Goal: Task Accomplishment & Management: Manage account settings

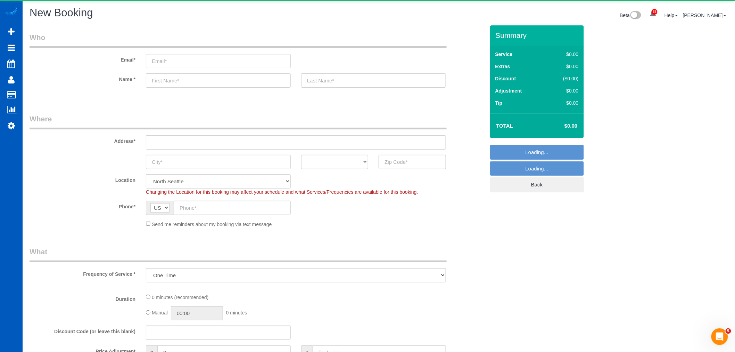
select select "object:13064"
select select "199"
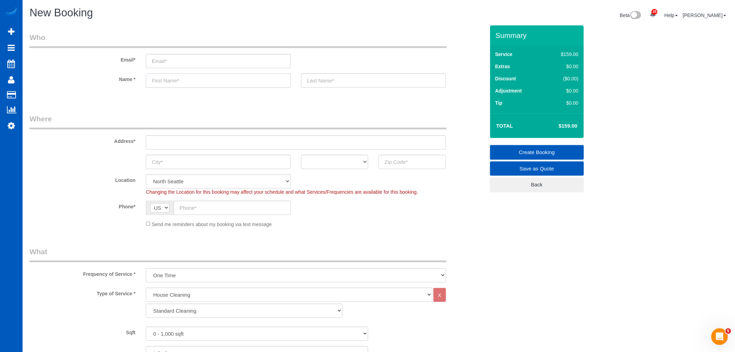
click at [199, 82] on input "text" at bounding box center [218, 80] width 145 height 14
paste input "David Posso"
drag, startPoint x: 196, startPoint y: 82, endPoint x: 168, endPoint y: 84, distance: 27.9
click at [168, 84] on input "David Posso" at bounding box center [218, 80] width 145 height 14
type input "David Posso"
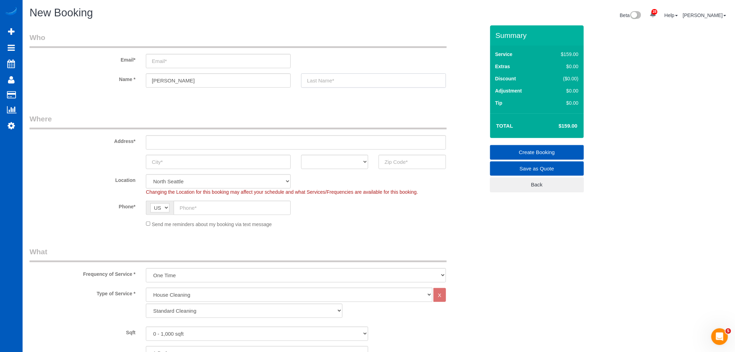
click at [308, 81] on input "text" at bounding box center [373, 80] width 145 height 14
paste input "Posso"
type input "Posso"
drag, startPoint x: 227, startPoint y: 81, endPoint x: 168, endPoint y: 84, distance: 59.2
click at [168, 84] on input "David Posso" at bounding box center [218, 80] width 145 height 14
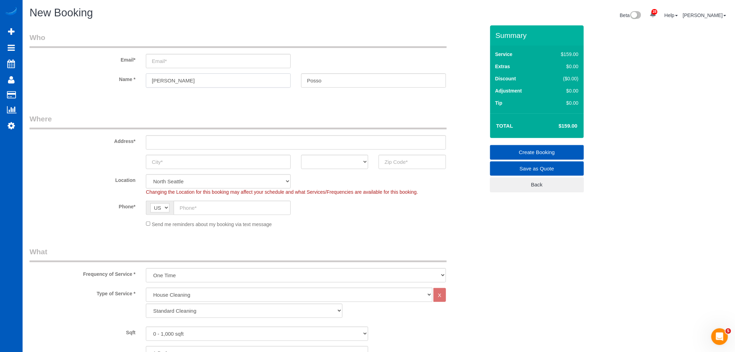
type input "David"
click at [223, 63] on input "email" at bounding box center [218, 61] width 145 height 14
paste input "Dposso3@gmail.com"
type input "Dposso3@gmail.com"
click at [179, 138] on input "text" at bounding box center [296, 142] width 300 height 14
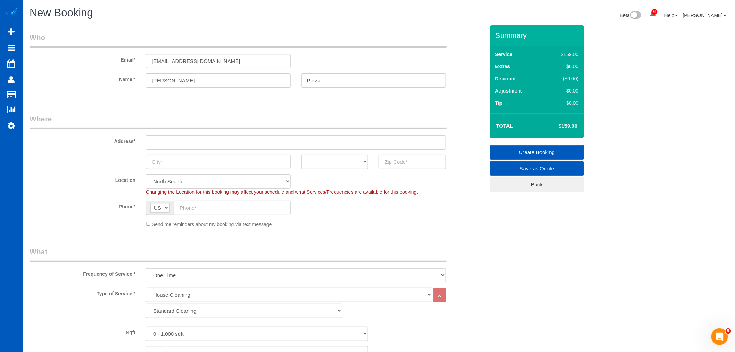
paste input "430 Buckingham Road unit 527 Richardson TX 75081"
drag, startPoint x: 277, startPoint y: 141, endPoint x: 262, endPoint y: 144, distance: 15.3
click at [262, 144] on input "430 Buckingham Road unit 527 Richardson TX 75081" at bounding box center [296, 142] width 300 height 14
type input "430 Buckingham Road unit 527 Richardson TX 75081"
click at [394, 162] on input "text" at bounding box center [412, 162] width 67 height 14
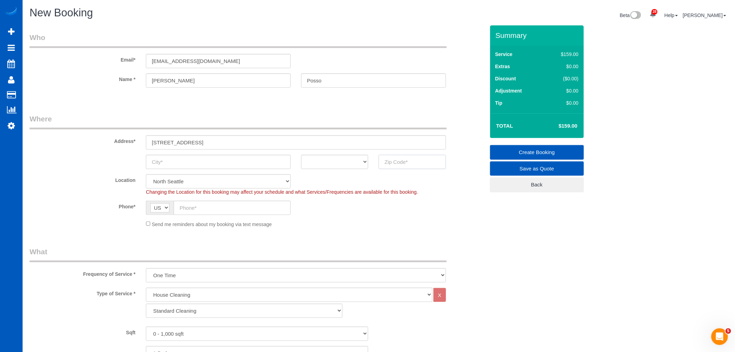
paste input "75081"
type input "75081"
click at [348, 165] on select "AK AL AR AZ CA CO CT DC DE FL GA HI IA ID IL IN KS KY LA MA MD ME MI MN MO MS M…" at bounding box center [334, 162] width 67 height 14
select select "331"
select select "object:13155"
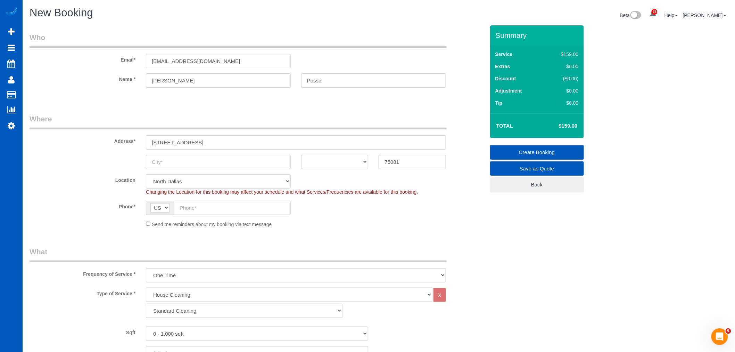
select select "[GEOGRAPHIC_DATA]"
click at [301, 155] on select "AK AL AR AZ CA CO CT DC DE FL GA HI IA ID IL IN KS KY LA MA MD ME MI MN MO MS M…" at bounding box center [334, 162] width 67 height 14
drag, startPoint x: 251, startPoint y: 140, endPoint x: 226, endPoint y: 140, distance: 25.0
click at [226, 140] on input "430 Buckingham Road unit 527 Richardson TX 75081" at bounding box center [296, 142] width 300 height 14
click at [175, 163] on input "text" at bounding box center [218, 162] width 145 height 14
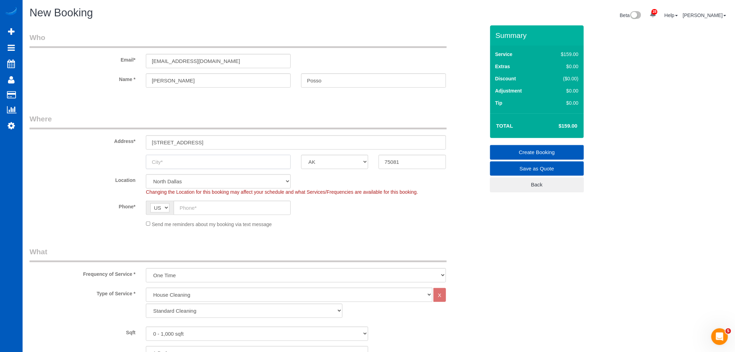
paste input "Richardson"
type input "Richardson"
drag, startPoint x: 229, startPoint y: 143, endPoint x: 293, endPoint y: 141, distance: 63.6
click at [293, 141] on input "430 Buckingham Road unit 527 Richardson TX 75081" at bounding box center [296, 142] width 300 height 14
type input "430 Buckingham Road unit 527"
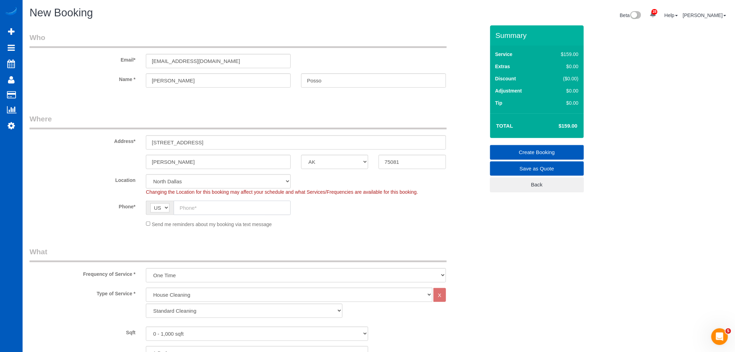
drag, startPoint x: 189, startPoint y: 204, endPoint x: 127, endPoint y: 228, distance: 66.5
click at [189, 204] on input "text" at bounding box center [232, 207] width 117 height 14
paste input "(469) 570-1035"
type input "(469) 570-1035"
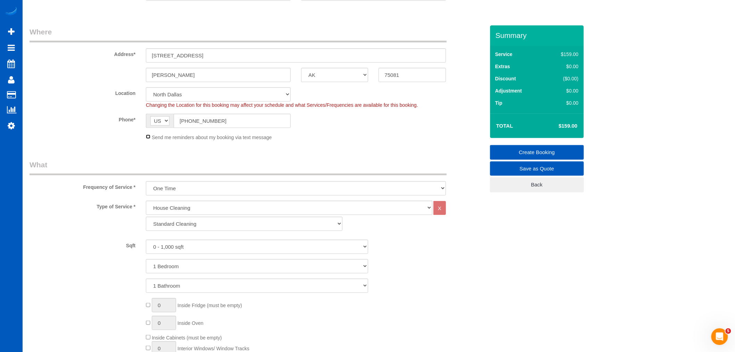
scroll to position [116, 0]
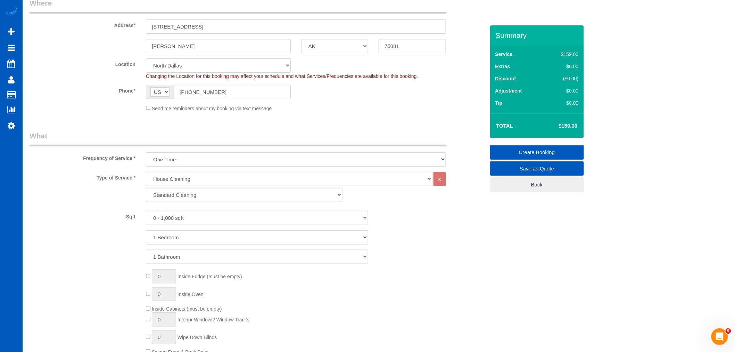
click at [231, 203] on div "House Cleaning X Standard Cleaning Deep Cleaning Move In/ Out Cleaning" at bounding box center [296, 189] width 311 height 34
click at [216, 198] on select "Standard Cleaning Deep Cleaning Move In/ Out Cleaning" at bounding box center [244, 195] width 197 height 14
select select "367"
click at [146, 188] on select "Standard Cleaning Deep Cleaning Move In/ Out Cleaning" at bounding box center [244, 195] width 197 height 14
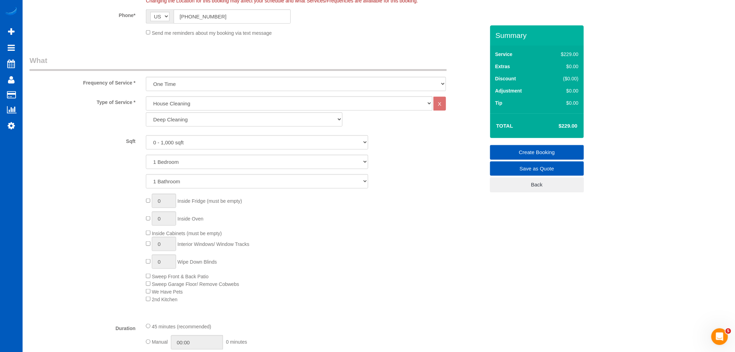
scroll to position [193, 0]
click at [181, 160] on select "1 Bedroom 2 Bedrooms 3 Bedrooms 4 Bedrooms 5 Bedrooms 6 Bedrooms 7 Bedrooms" at bounding box center [257, 160] width 222 height 14
select select "2"
click at [146, 153] on select "1 Bedroom 2 Bedrooms 3 Bedrooms 4 Bedrooms 5 Bedrooms 6 Bedrooms 7 Bedrooms" at bounding box center [257, 160] width 222 height 14
click at [176, 178] on select "1 Bathroom 2 Bathrooms 3 Bathrooms 4 Bathrooms 5 Bathrooms 6 Bathrooms 7 Bathro…" at bounding box center [257, 179] width 222 height 14
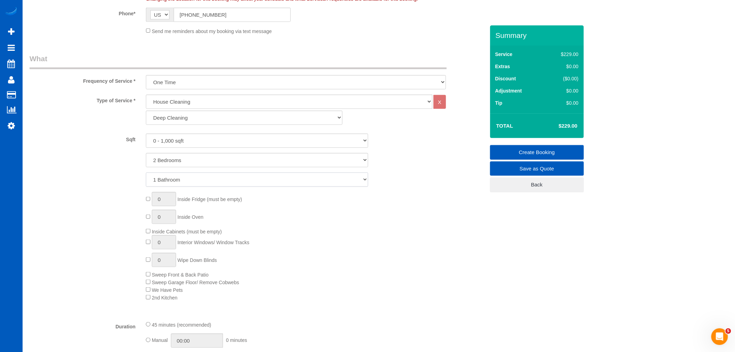
select select "2"
click at [146, 173] on select "1 Bathroom 2 Bathrooms 3 Bathrooms 4 Bathrooms 5 Bathrooms 6 Bathrooms 7 Bathro…" at bounding box center [257, 179] width 222 height 14
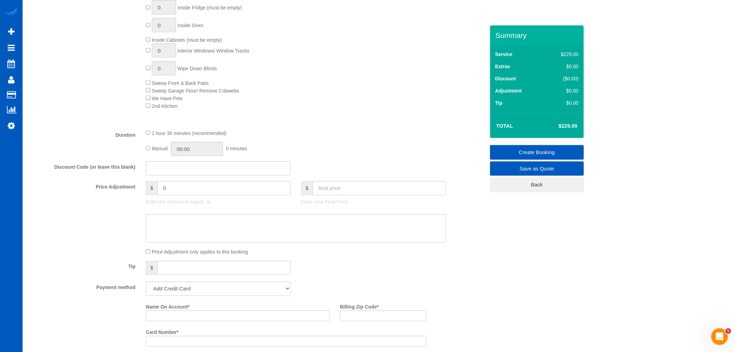
scroll to position [424, 0]
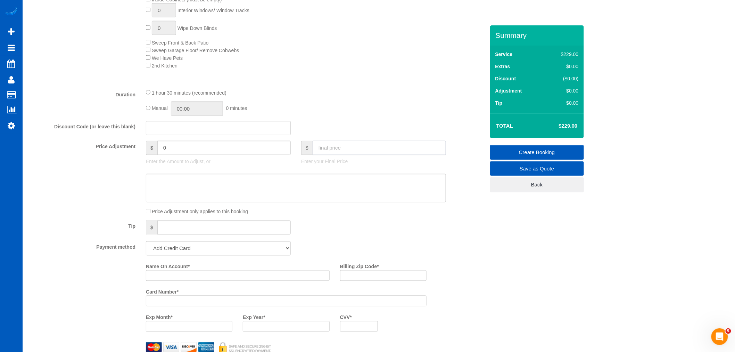
click at [360, 154] on input "text" at bounding box center [379, 148] width 133 height 14
type input "200"
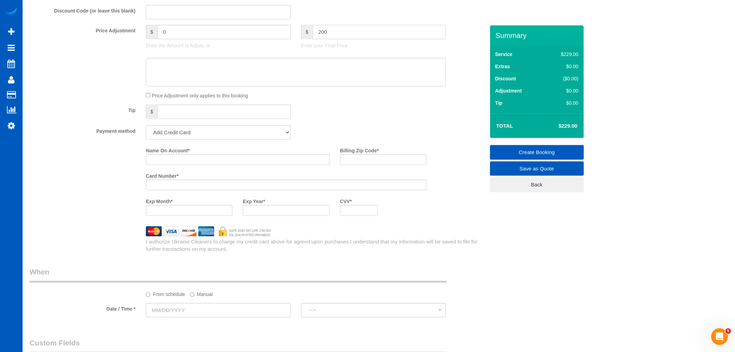
type input "-29"
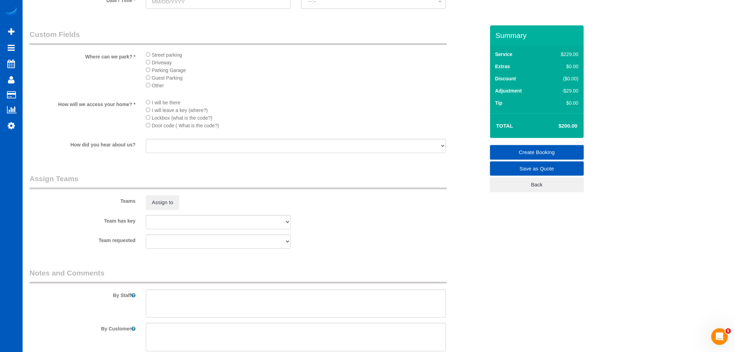
scroll to position [900, 0]
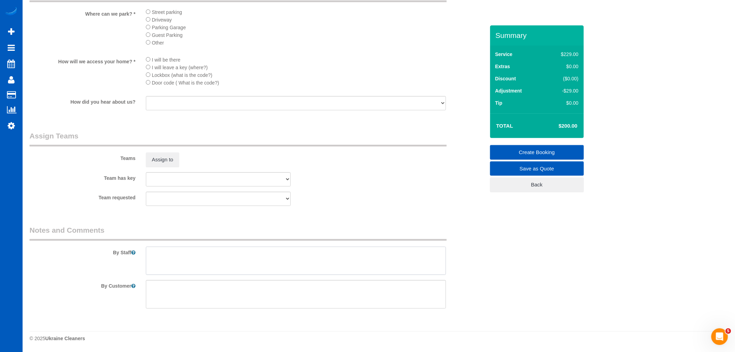
click at [197, 264] on textarea at bounding box center [296, 260] width 300 height 28
paste textarea "Moving in to new apartment, needs once over kitchen and appliances, two bathroo…"
click at [151, 252] on textarea at bounding box center [296, 260] width 300 height 28
click at [430, 262] on textarea at bounding box center [296, 260] width 300 height 28
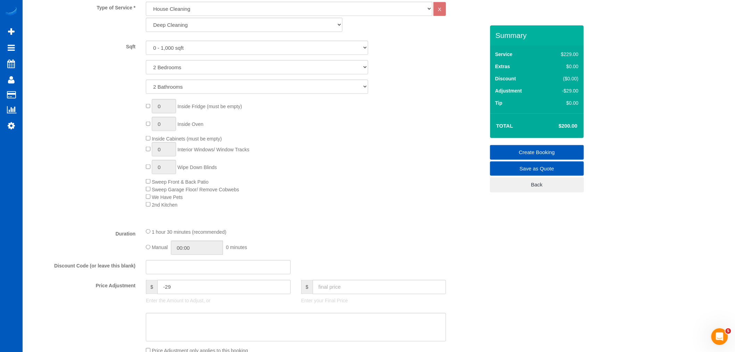
scroll to position [283, 0]
type textarea "Booked by Aaron Moving in to new apartment, needs once over kitchen and applian…"
drag, startPoint x: 141, startPoint y: 107, endPoint x: 144, endPoint y: 108, distance: 3.6
click at [144, 108] on div "0 Inside Fridge (must be empty) 0 Inside Oven Inside Cabinets (must be empty) 0…" at bounding box center [315, 156] width 349 height 109
click at [151, 109] on span "0 Inside Fridge (must be empty)" at bounding box center [194, 109] width 96 height 6
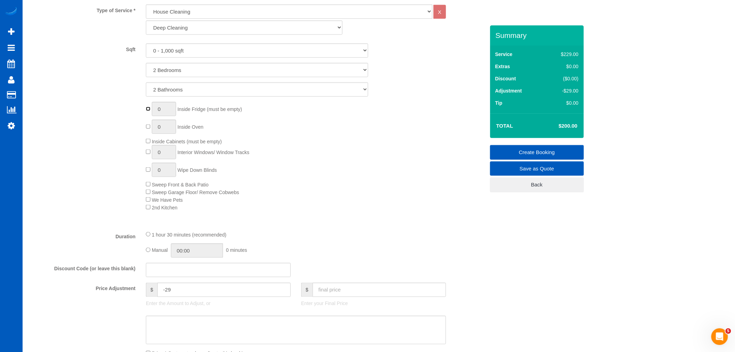
type input "1"
click at [148, 122] on div "1 Inside Fridge (must be empty) 0 Inside Oven Inside Cabinets (must be empty) 0…" at bounding box center [315, 156] width 349 height 109
type input "1"
click at [147, 138] on div "1 Inside Fridge (must be empty) 1 Inside Oven Inside Cabinets (must be empty) 0…" at bounding box center [315, 156] width 349 height 109
drag, startPoint x: 163, startPoint y: 154, endPoint x: 150, endPoint y: 154, distance: 12.9
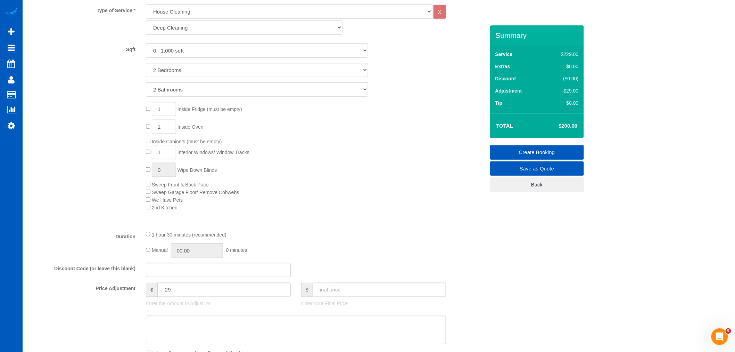
click at [150, 154] on span "1 Interior Windows/ Window Tracks" at bounding box center [198, 152] width 104 height 6
type input "5"
click at [332, 297] on input "text" at bounding box center [379, 289] width 133 height 14
type input "200"
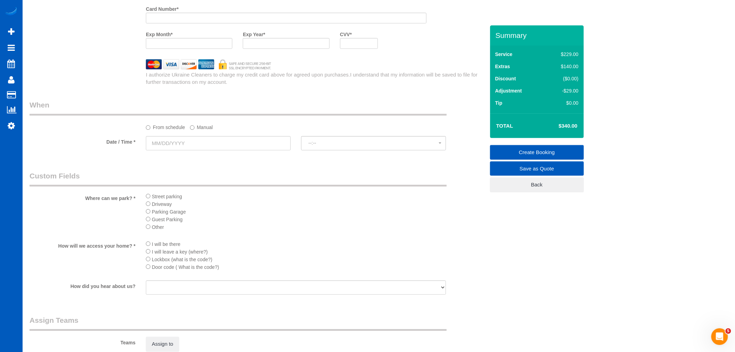
type input "-189"
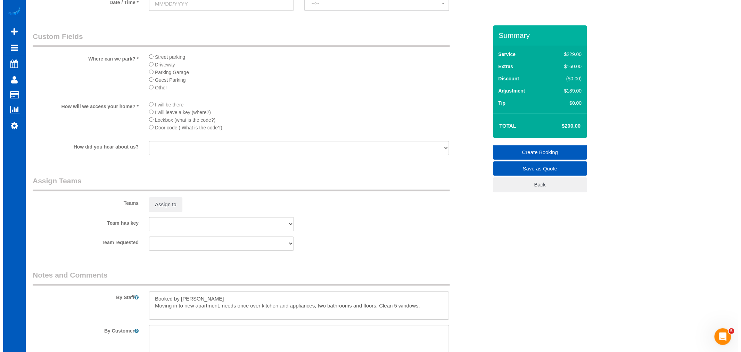
scroll to position [900, 0]
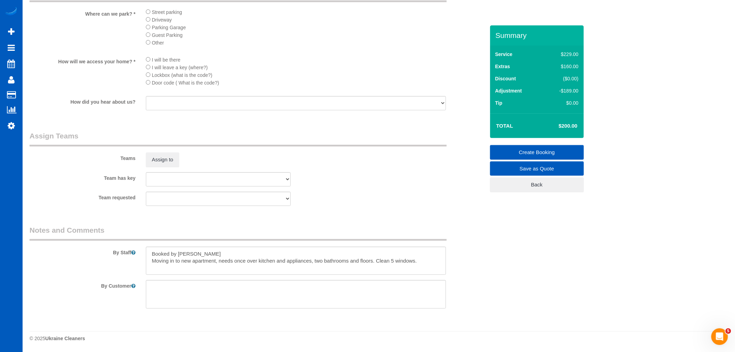
click at [174, 169] on sui-booking-teams "Teams Assign to Team has key Anna Vakarchuk Viktoriia Nazarenko Team requested …" at bounding box center [257, 168] width 455 height 75
click at [174, 161] on button "Assign to" at bounding box center [162, 159] width 33 height 15
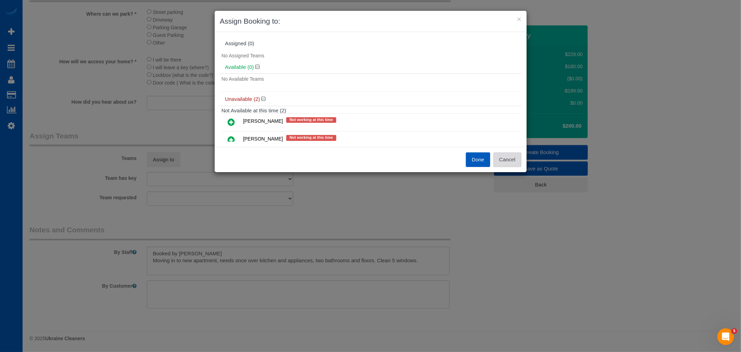
click at [506, 163] on button "Cancel" at bounding box center [507, 159] width 28 height 15
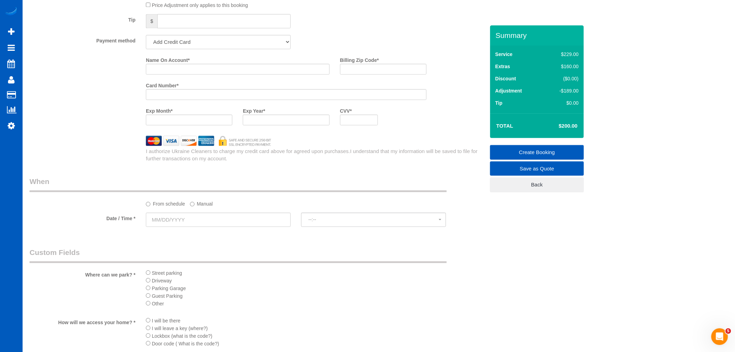
scroll to position [630, 0]
click at [176, 233] on fieldset "When From schedule Manual Date / Time * --:-- --:--" at bounding box center [257, 205] width 455 height 57
click at [176, 226] on input "text" at bounding box center [218, 220] width 145 height 14
click at [198, 213] on sui-booking-spot "From schedule Manual Date / Time * --:-- --:--" at bounding box center [257, 203] width 455 height 52
click at [200, 208] on label "Manual" at bounding box center [201, 202] width 23 height 9
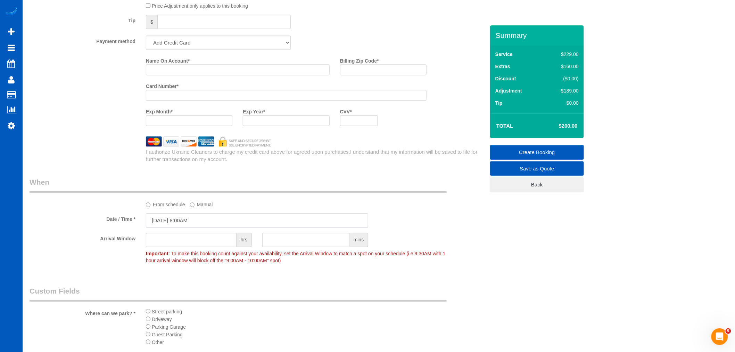
click at [181, 223] on input "08/29/2025 8:00AM" at bounding box center [257, 220] width 222 height 14
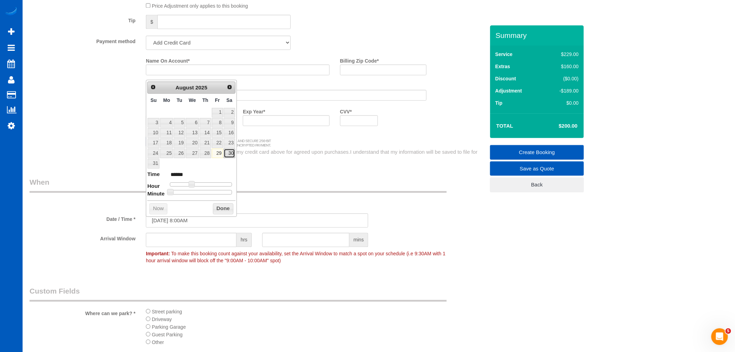
click at [226, 156] on link "30" at bounding box center [229, 152] width 11 height 9
type input "08/30/2025 9:00AM"
type input "******"
type input "08/30/2025 10:00AM"
type input "*******"
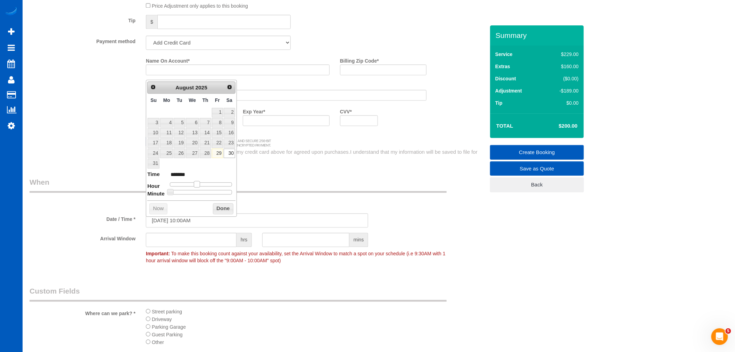
drag, startPoint x: 192, startPoint y: 181, endPoint x: 199, endPoint y: 183, distance: 7.3
click at [199, 183] on span at bounding box center [197, 184] width 6 height 6
type input "08/30/2025 10:25AM"
type input "*******"
type input "08/30/2025 10:30AM"
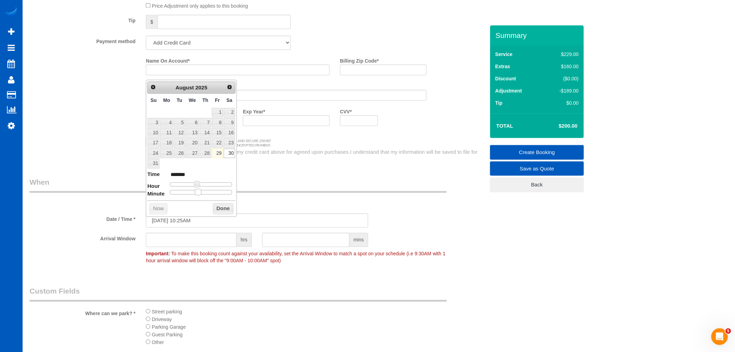
type input "*******"
drag, startPoint x: 199, startPoint y: 193, endPoint x: 203, endPoint y: 193, distance: 4.2
click at [203, 193] on div at bounding box center [201, 192] width 62 height 4
click at [218, 209] on button "Done" at bounding box center [223, 208] width 20 height 11
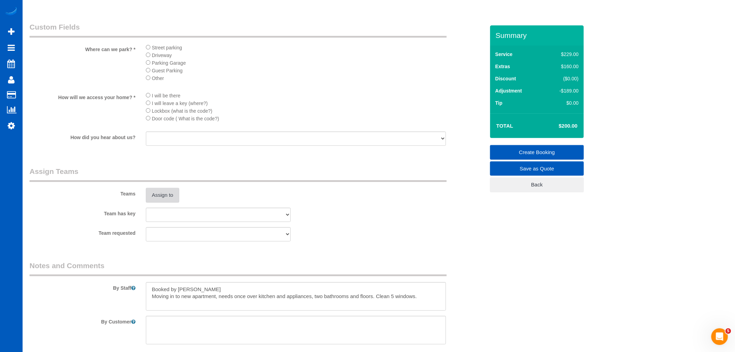
scroll to position [900, 0]
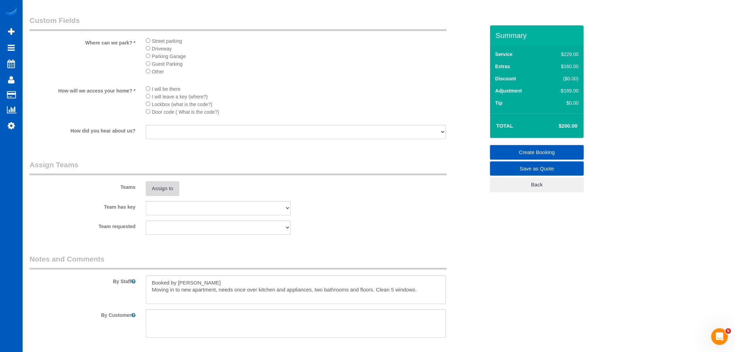
click at [168, 196] on button "Assign to" at bounding box center [162, 188] width 33 height 15
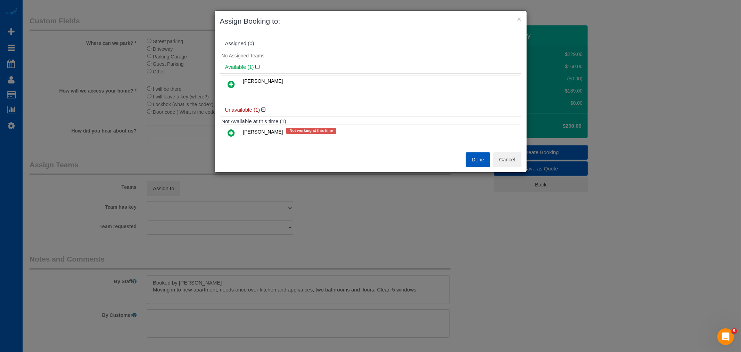
click at [230, 89] on link at bounding box center [231, 84] width 16 height 14
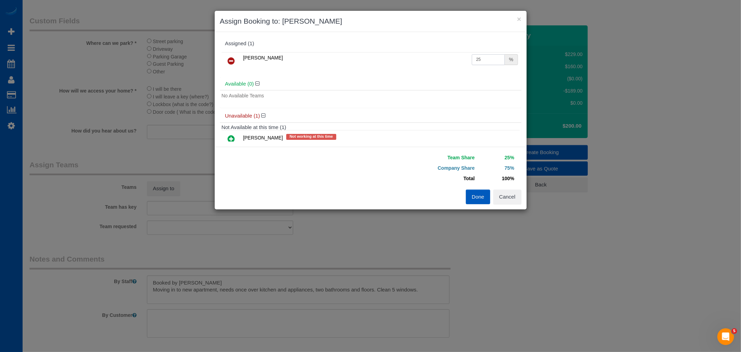
drag, startPoint x: 492, startPoint y: 57, endPoint x: 395, endPoint y: 59, distance: 97.0
click at [395, 58] on tr "Anna Vakarchuk 25 %" at bounding box center [371, 61] width 298 height 18
type input "55"
click at [473, 195] on button "Done" at bounding box center [478, 196] width 24 height 15
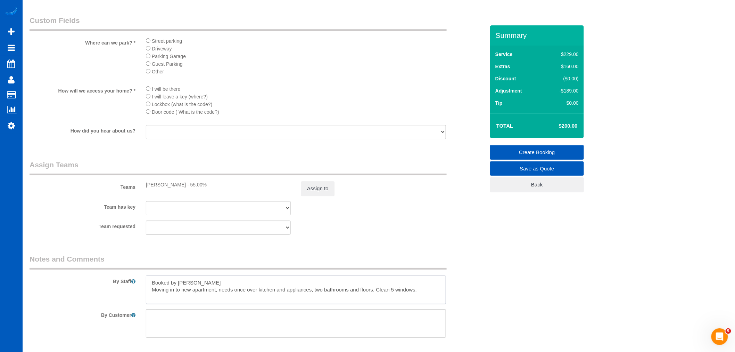
drag, startPoint x: 434, startPoint y: 298, endPoint x: 438, endPoint y: 299, distance: 4.4
click at [436, 298] on textarea at bounding box center [296, 289] width 300 height 28
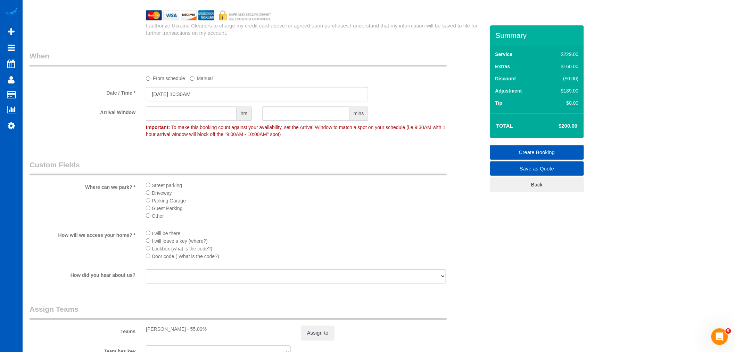
scroll to position [746, 0]
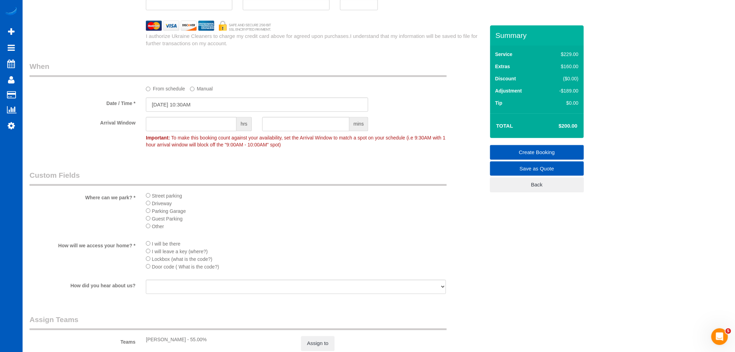
type textarea "Booked by Aaron Moving in to new apartment, needs once over kitchen and applian…"
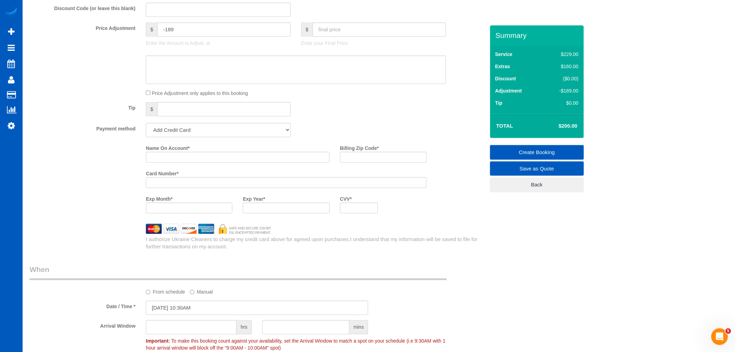
scroll to position [514, 0]
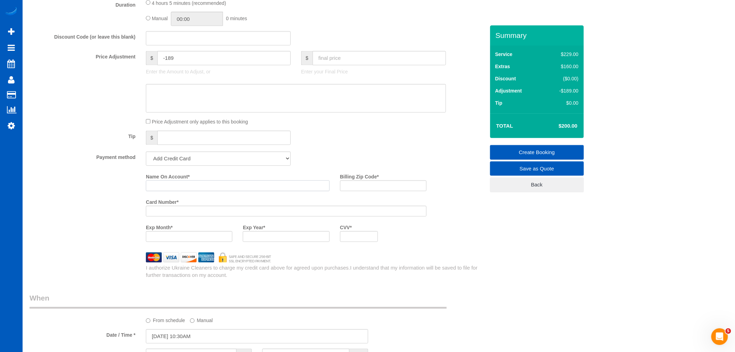
click at [160, 191] on input "Name On Account *" at bounding box center [238, 185] width 184 height 11
paste input "David Posso"
type input "David Posso"
click at [358, 180] on label "Billing Zip Code *" at bounding box center [359, 175] width 39 height 9
click at [358, 185] on input "Billing Zip Code *" at bounding box center [383, 185] width 86 height 11
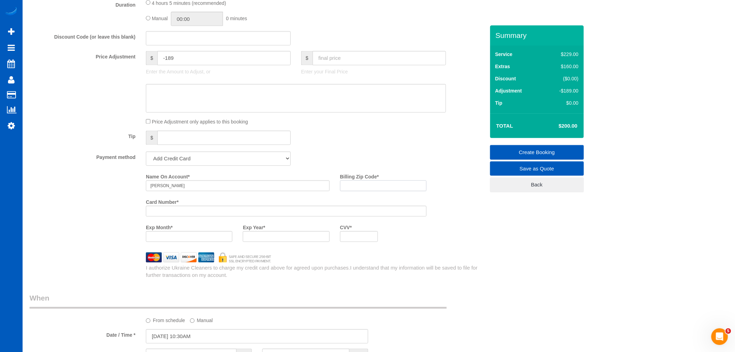
click at [353, 190] on input "Billing Zip Code *" at bounding box center [383, 185] width 86 height 11
paste input "75081"
type input "75081"
click at [205, 216] on div at bounding box center [286, 211] width 281 height 11
click at [511, 240] on div "Who Email* Dposso3@gmail.com Name * David Posso Where Address* 430 Buckingham R…" at bounding box center [379, 126] width 699 height 1231
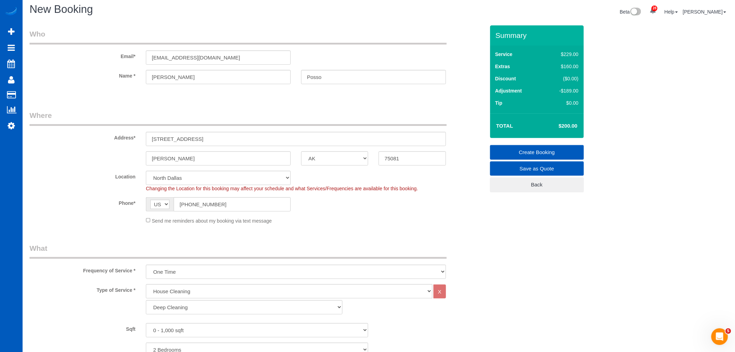
scroll to position [0, 0]
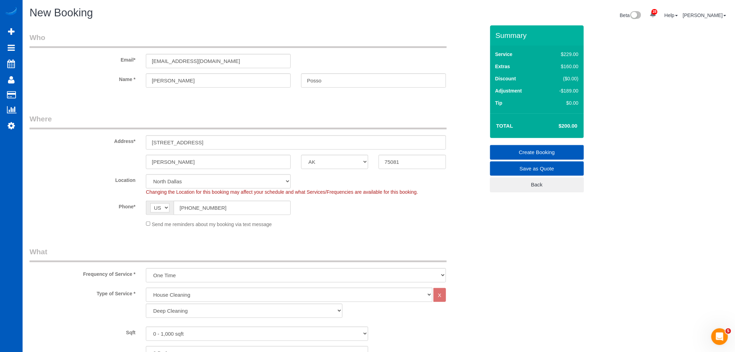
click at [551, 155] on link "Create Booking" at bounding box center [537, 152] width 94 height 15
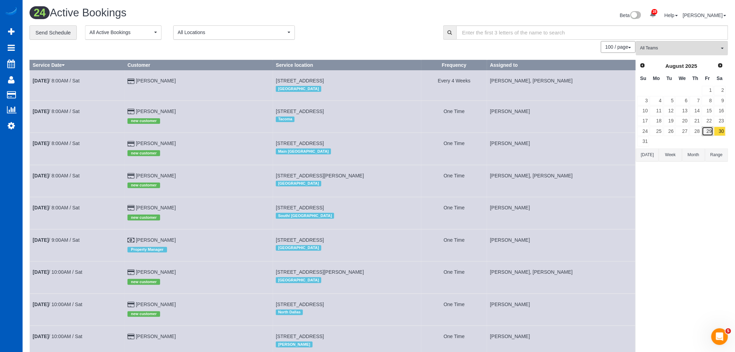
click at [712, 135] on link "29" at bounding box center [707, 130] width 11 height 9
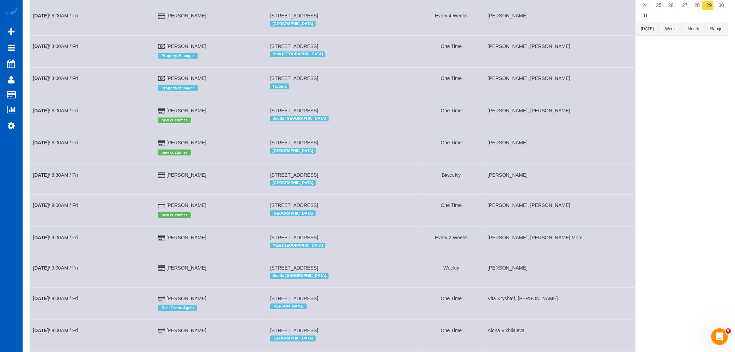
scroll to position [77, 0]
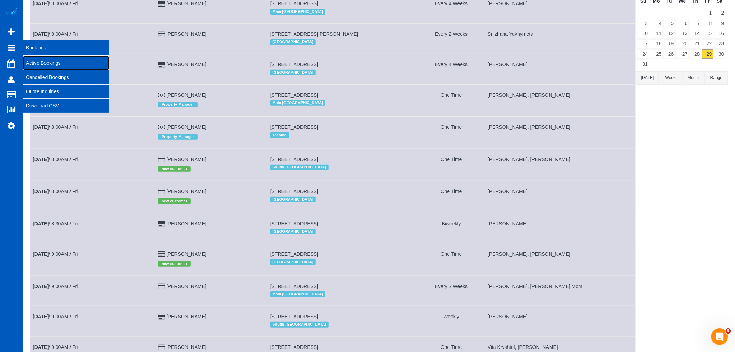
click at [38, 58] on link "Active Bookings" at bounding box center [66, 63] width 87 height 14
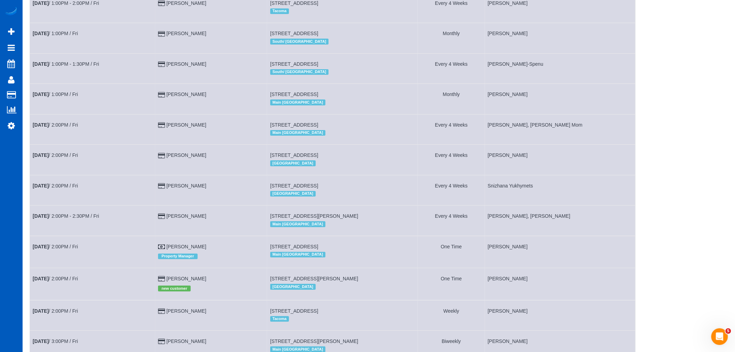
scroll to position [759, 0]
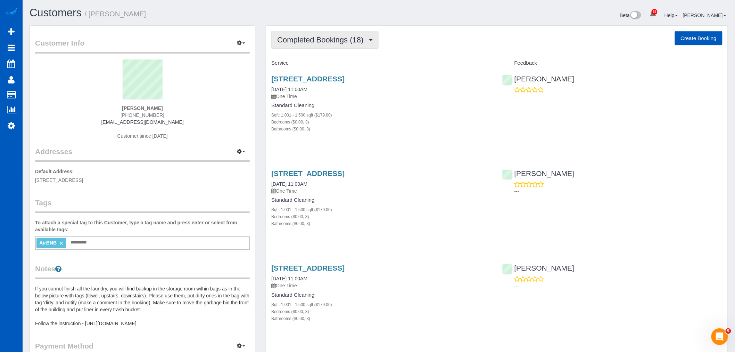
click at [335, 46] on button "Completed Bookings (18)" at bounding box center [324, 40] width 107 height 18
drag, startPoint x: 133, startPoint y: 108, endPoint x: 161, endPoint y: 108, distance: 28.1
click at [161, 108] on div "[PERSON_NAME] [PHONE_NUMBER] [EMAIL_ADDRESS][DOMAIN_NAME] Customer since [DATE]" at bounding box center [142, 102] width 215 height 87
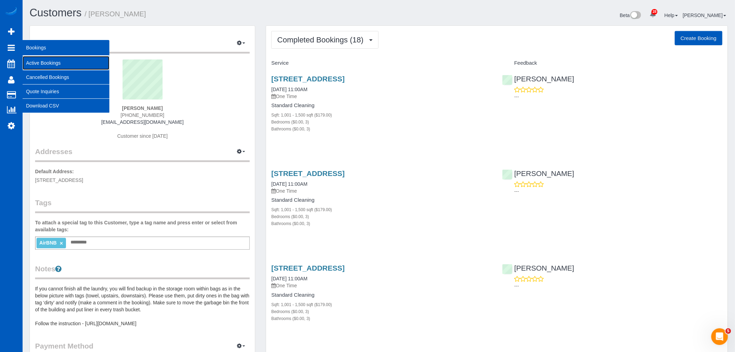
click at [64, 62] on link "Active Bookings" at bounding box center [66, 63] width 87 height 14
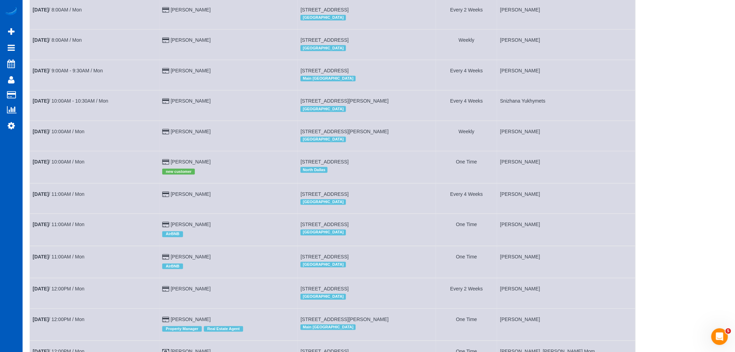
scroll to position [124, 0]
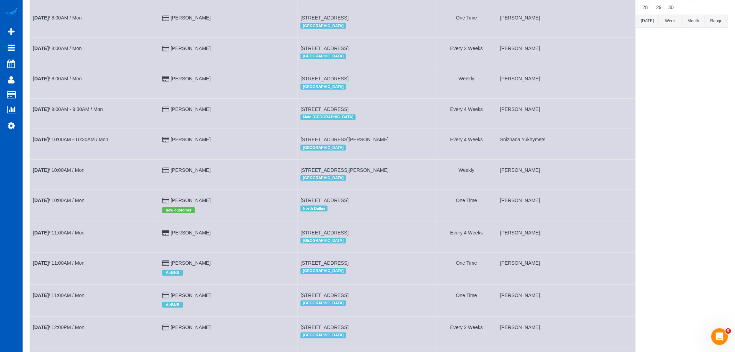
drag, startPoint x: 414, startPoint y: 350, endPoint x: 249, endPoint y: 358, distance: 164.9
drag, startPoint x: 249, startPoint y: 358, endPoint x: 72, endPoint y: 299, distance: 187.2
click at [77, 298] on link "Sep 1st / 11:00AM / Mon" at bounding box center [59, 295] width 52 height 6
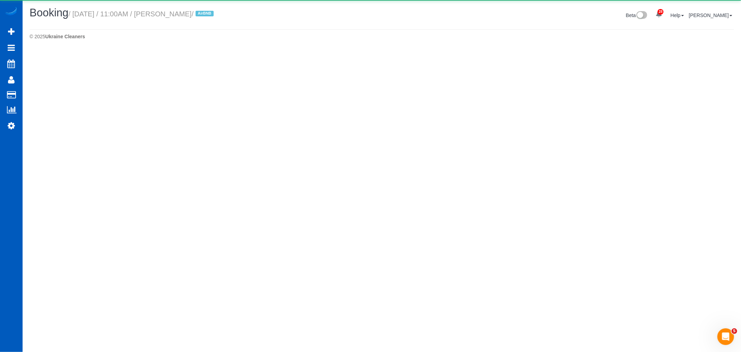
select select "WA"
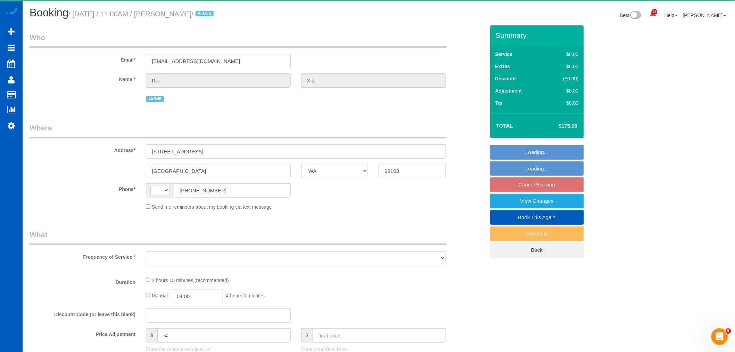
select select "string:[GEOGRAPHIC_DATA]"
select select "object:2859"
select select "199"
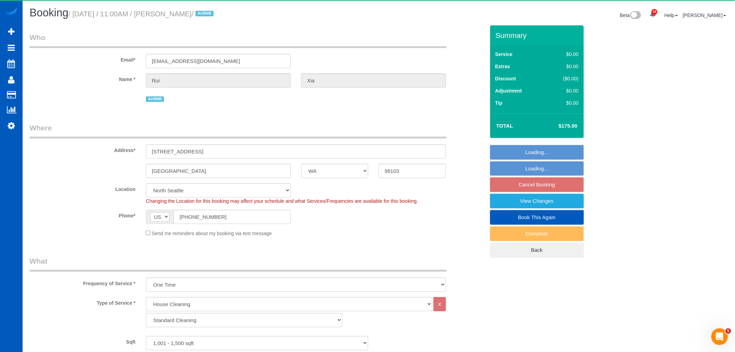
select select "1001"
select select "3"
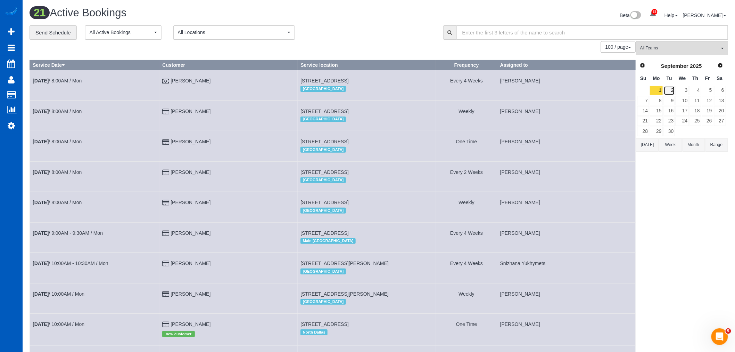
click at [671, 90] on link "2" at bounding box center [669, 90] width 11 height 9
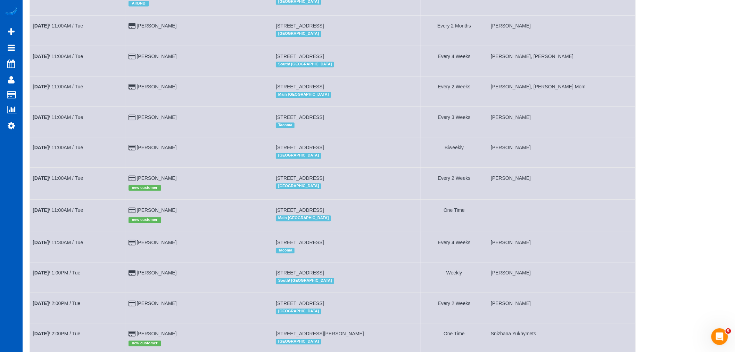
scroll to position [560, 0]
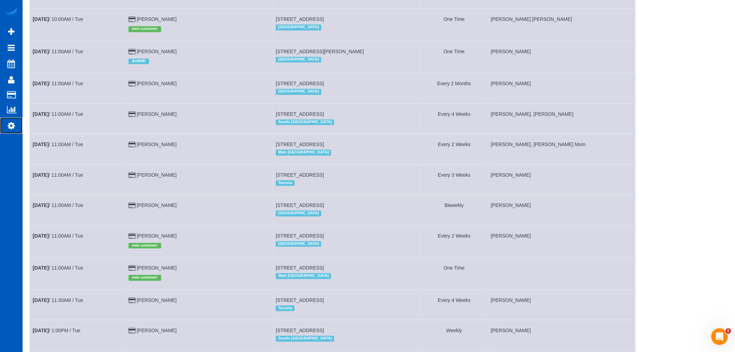
click at [19, 127] on link "Settings" at bounding box center [11, 125] width 23 height 16
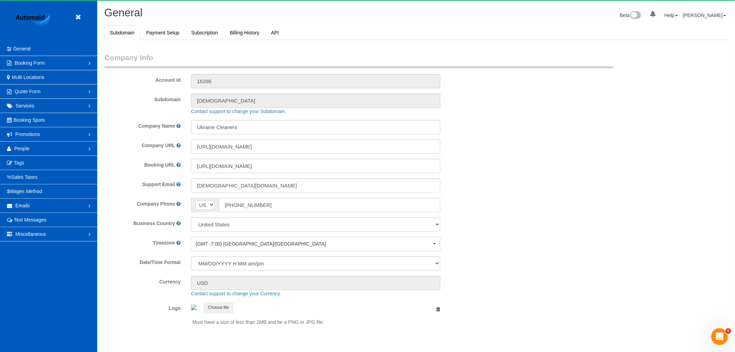
select select "1"
click at [39, 146] on link "People" at bounding box center [48, 148] width 97 height 14
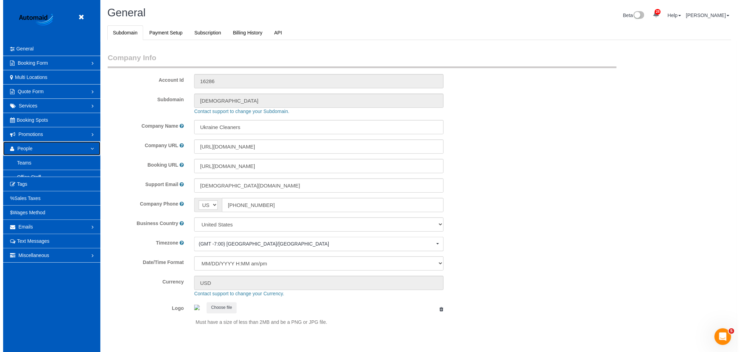
scroll to position [0, 0]
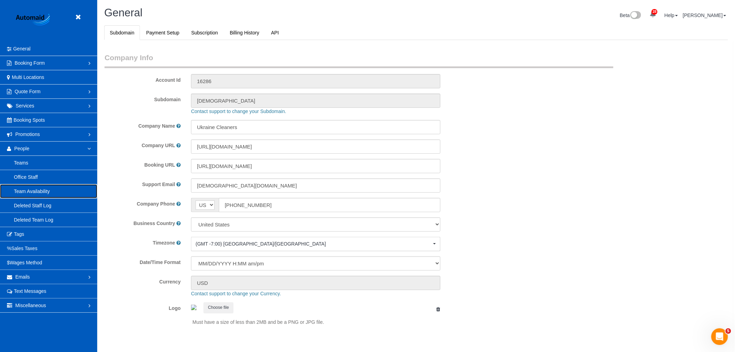
click at [34, 190] on link "Team Availability" at bounding box center [48, 191] width 97 height 14
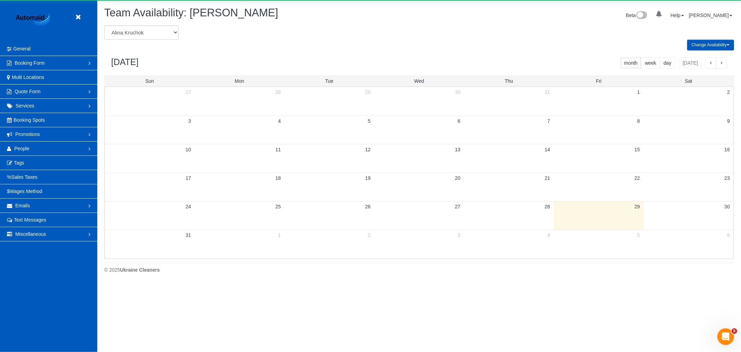
scroll to position [283, 741]
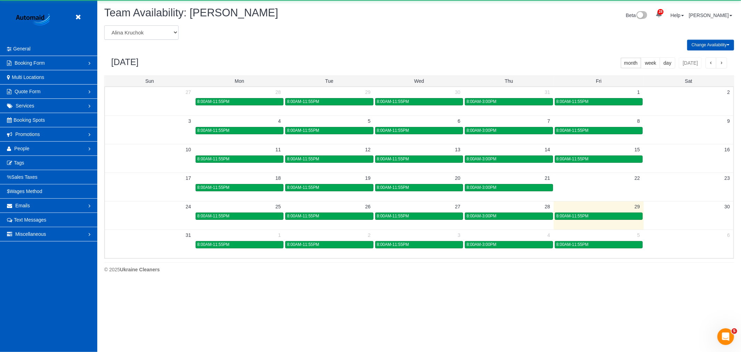
click at [142, 33] on select "Alina Kruchok Alona Kulish Alona Tarasiuk Alona Vikhliaieva Anastasiia Demchenk…" at bounding box center [141, 32] width 74 height 14
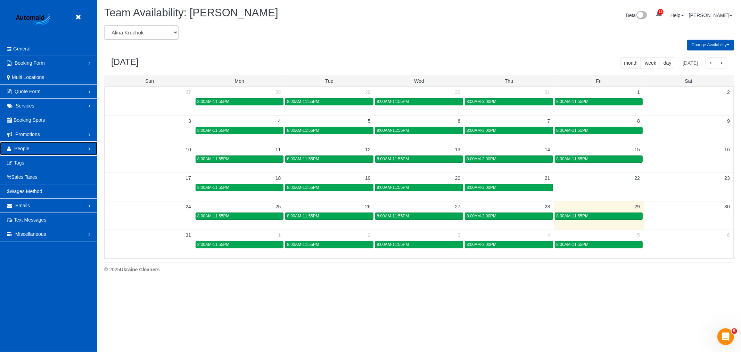
click at [32, 143] on link "People" at bounding box center [48, 148] width 97 height 14
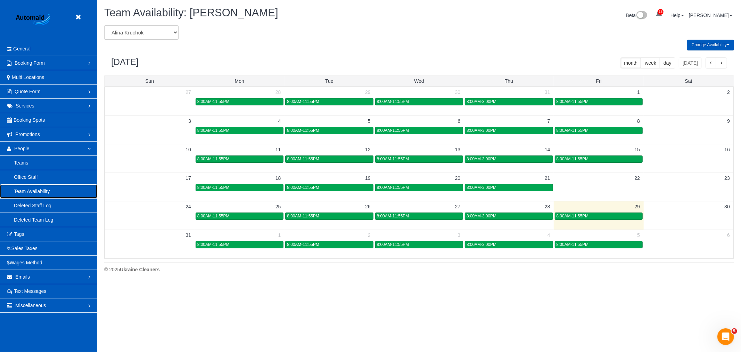
click at [40, 188] on link "Team Availability" at bounding box center [48, 191] width 97 height 14
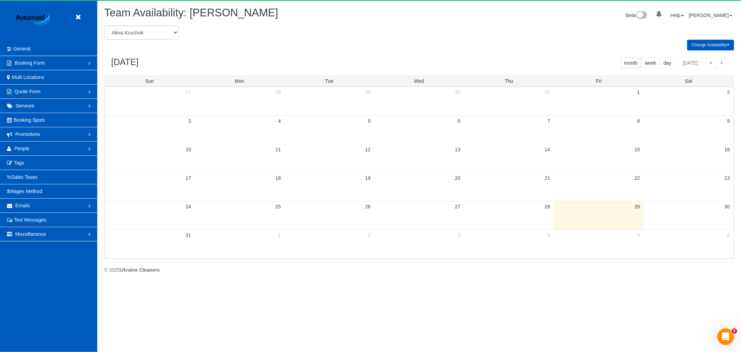
scroll to position [283, 741]
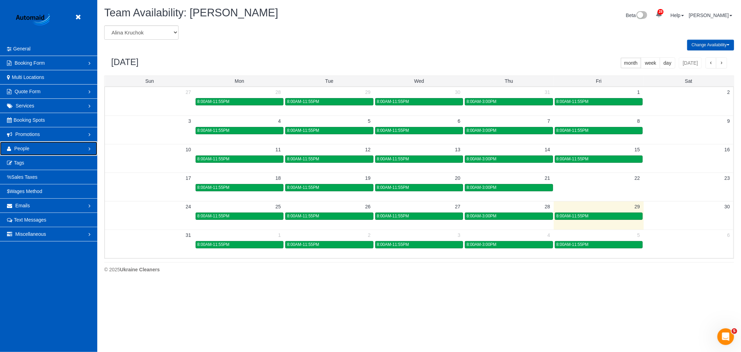
click at [56, 152] on link "People" at bounding box center [48, 148] width 97 height 14
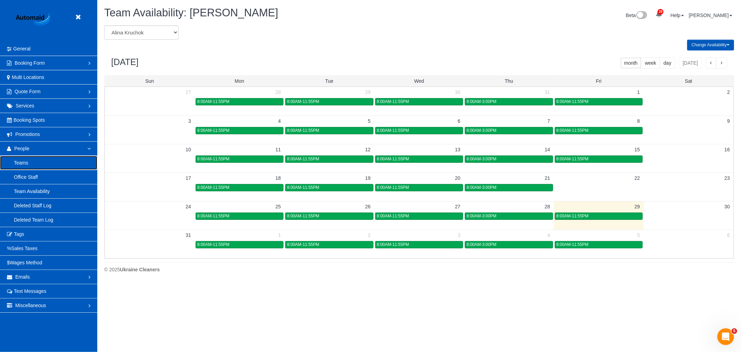
click at [28, 165] on link "Teams" at bounding box center [48, 163] width 97 height 14
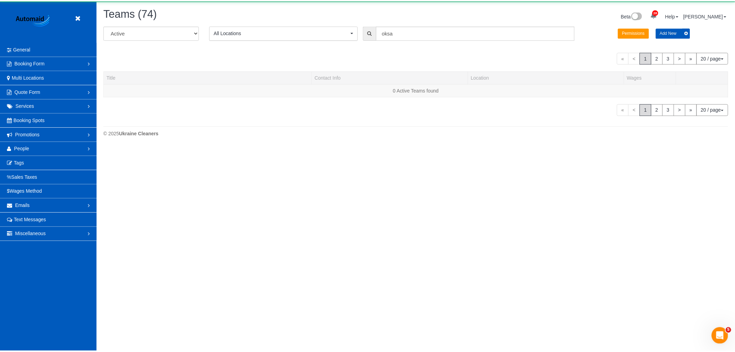
scroll to position [248, 741]
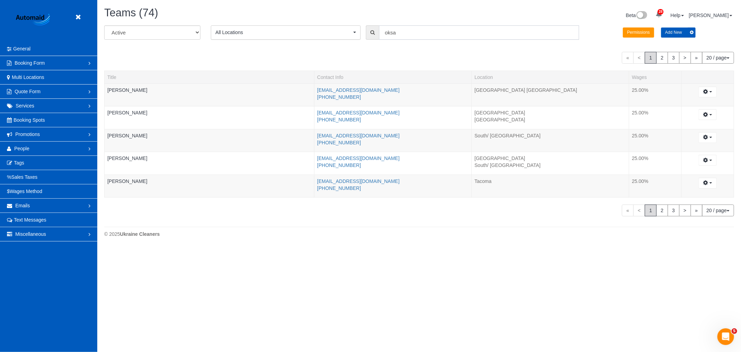
click at [404, 29] on input "oksa" at bounding box center [479, 32] width 200 height 14
drag, startPoint x: 415, startPoint y: 33, endPoint x: 337, endPoint y: 37, distance: 77.9
click at [337, 37] on div "All Active Archived All Locations All Locations Active Locations North Seattle …" at bounding box center [419, 34] width 640 height 19
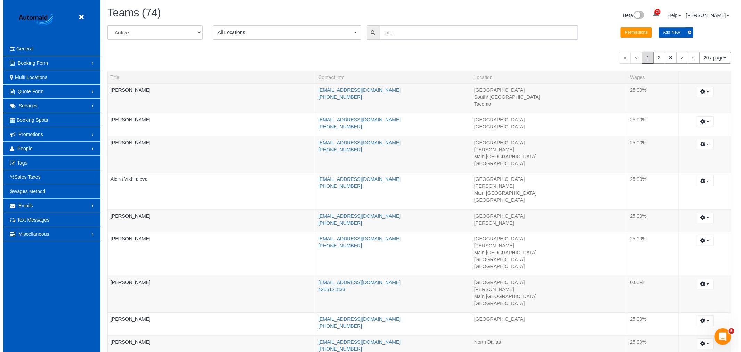
scroll to position [0, 0]
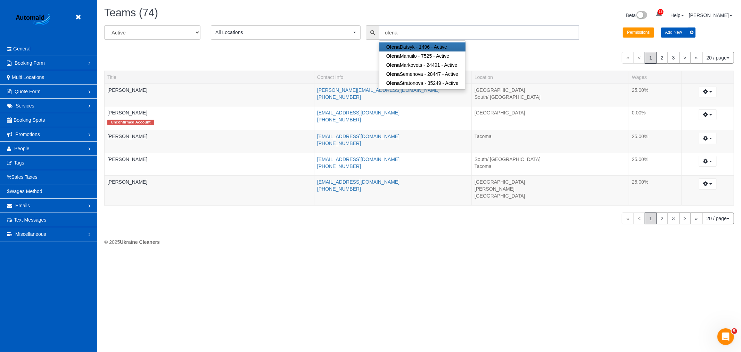
type input "olena"
click at [167, 208] on div "All Active Archived All Locations All Locations Active Locations North Seattle …" at bounding box center [419, 124] width 630 height 199
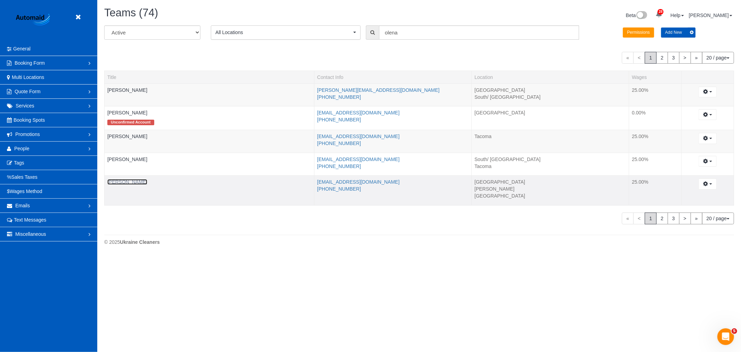
click at [126, 183] on link "Olena Stratonova" at bounding box center [127, 182] width 40 height 6
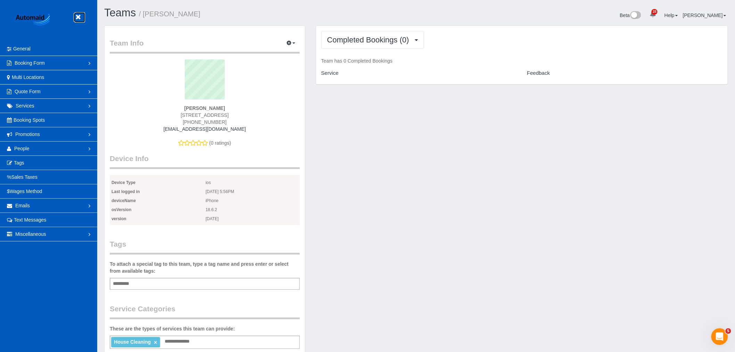
click at [82, 17] on link at bounding box center [80, 17] width 10 height 10
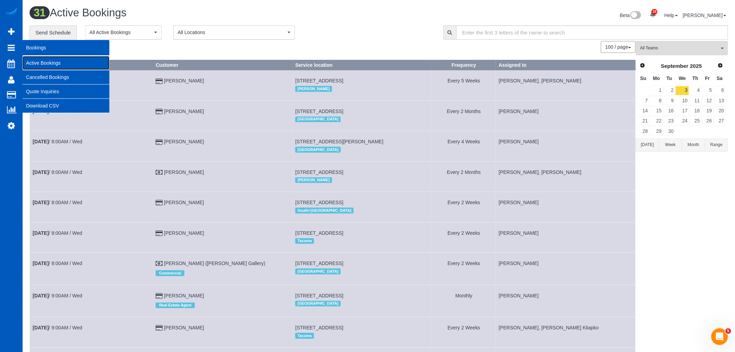
click at [42, 62] on link "Active Bookings" at bounding box center [66, 63] width 87 height 14
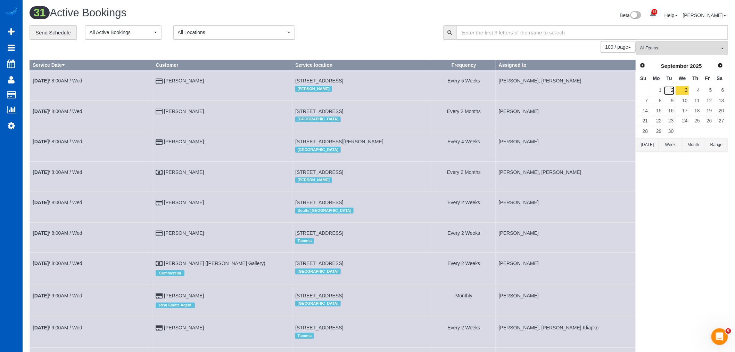
click at [673, 92] on link "2" at bounding box center [669, 90] width 11 height 9
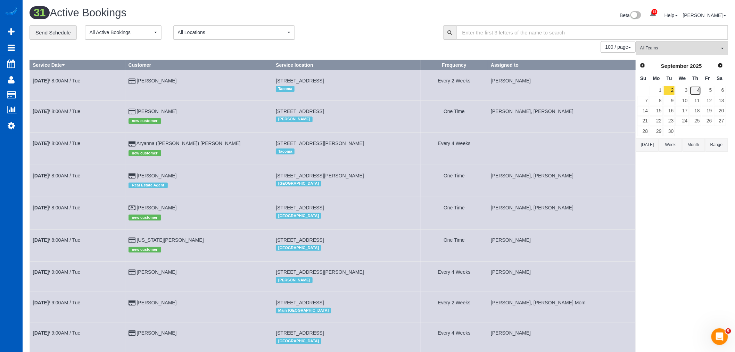
click at [695, 91] on link "4" at bounding box center [695, 90] width 11 height 9
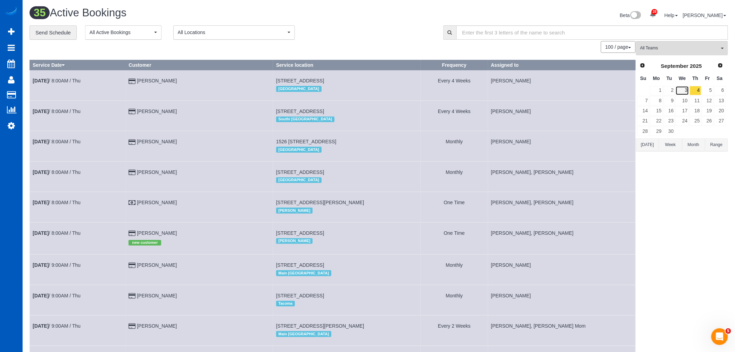
click at [685, 90] on link "3" at bounding box center [682, 90] width 13 height 9
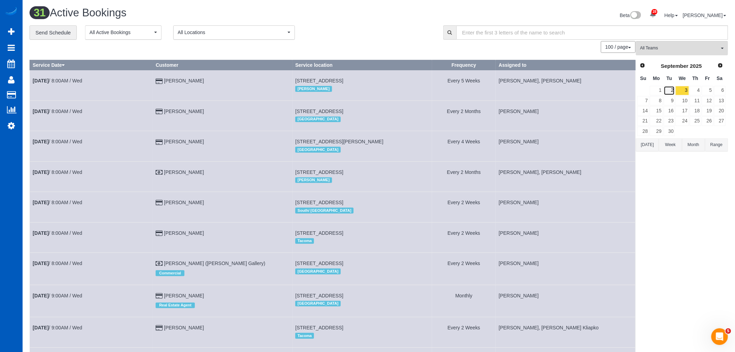
click at [671, 90] on link "2" at bounding box center [669, 90] width 11 height 9
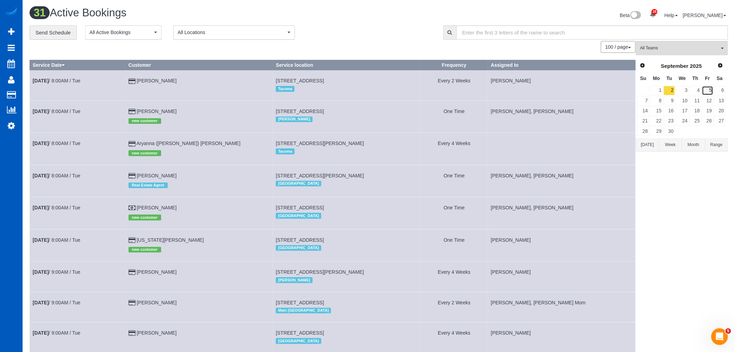
click at [709, 87] on link "5" at bounding box center [707, 90] width 11 height 9
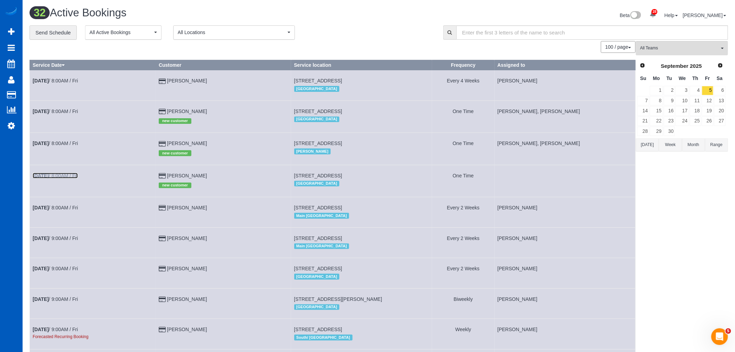
click at [70, 176] on link "Sep 5th / 8:00AM / Fri" at bounding box center [55, 176] width 45 height 6
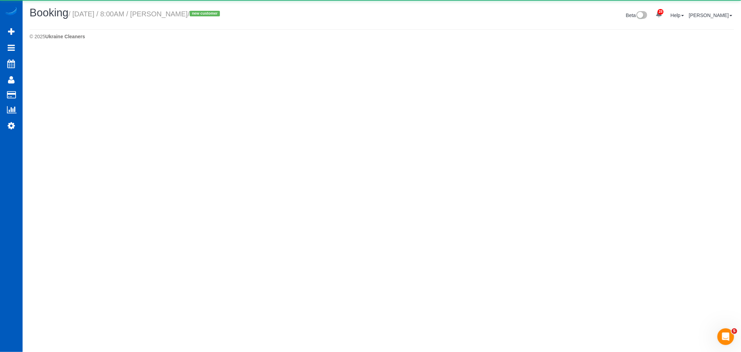
select select "WA"
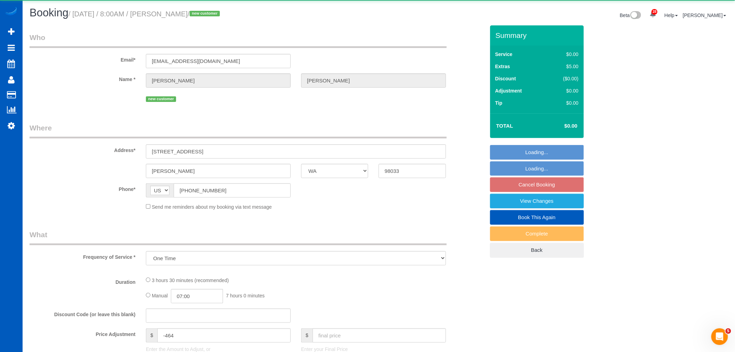
select select "object:11518"
select select "199"
select select "3001"
select select "5"
select select "4"
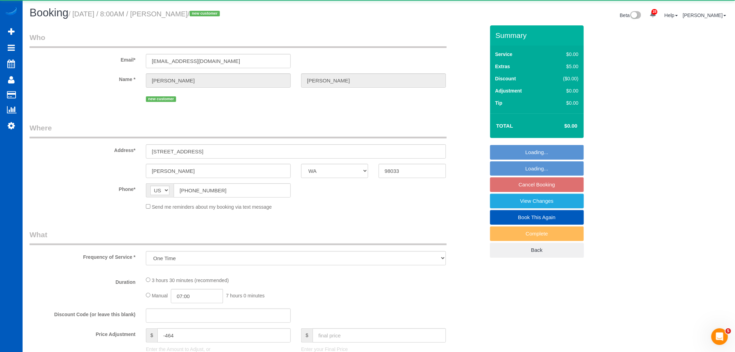
select select "spot16"
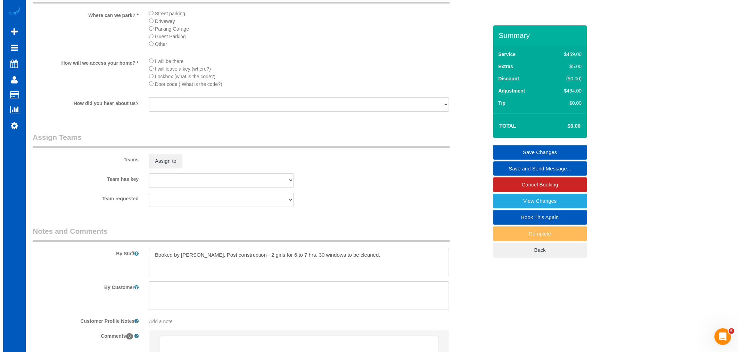
scroll to position [810, 0]
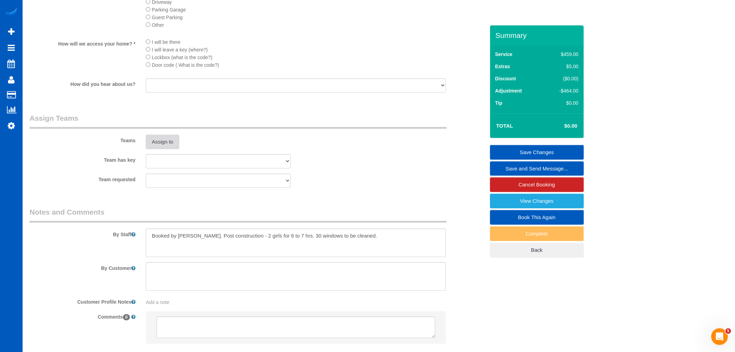
click at [167, 149] on button "Assign to" at bounding box center [162, 141] width 33 height 15
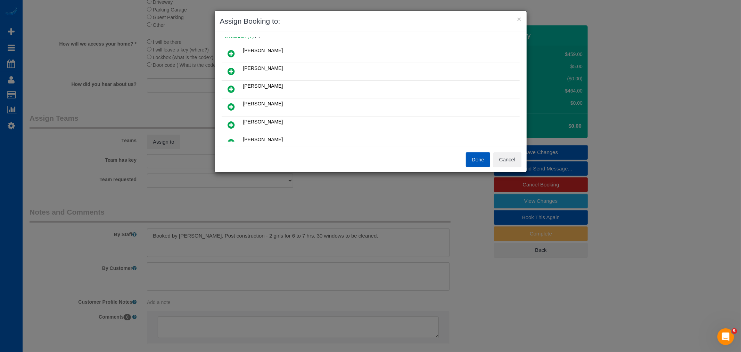
scroll to position [0, 0]
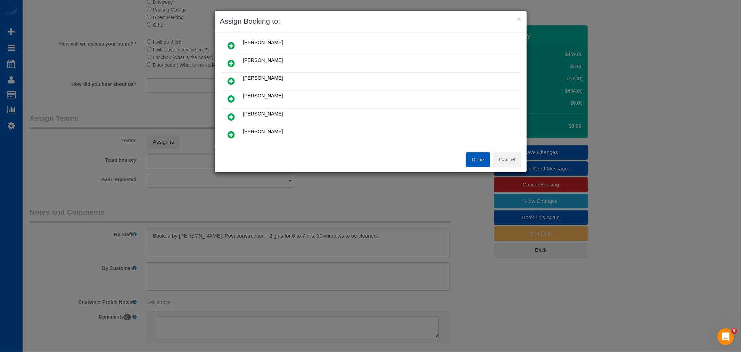
click at [233, 77] on icon at bounding box center [231, 81] width 7 height 8
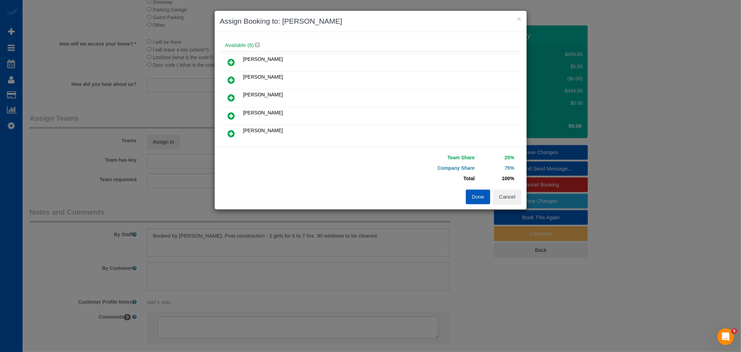
scroll to position [55, 0]
click at [234, 117] on icon at bounding box center [231, 117] width 7 height 8
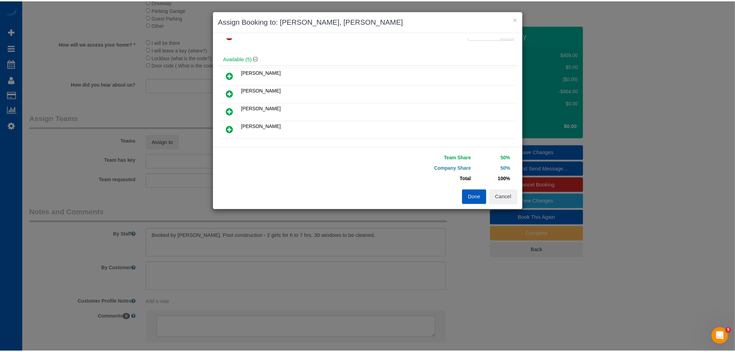
scroll to position [0, 0]
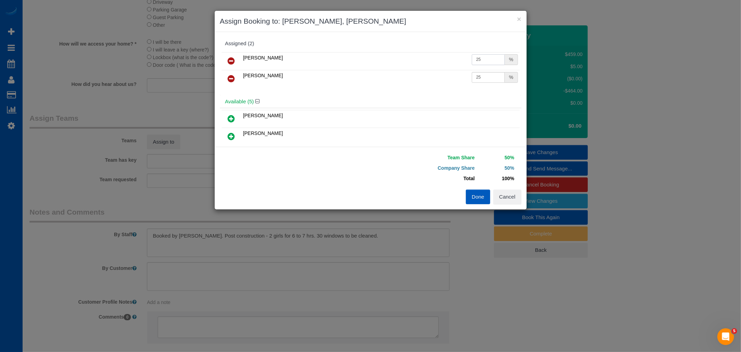
click at [474, 62] on input "25" at bounding box center [488, 59] width 33 height 11
type input "27"
drag, startPoint x: 473, startPoint y: 75, endPoint x: 485, endPoint y: 83, distance: 14.0
click at [485, 83] on td "25 %" at bounding box center [495, 79] width 50 height 18
type input "27"
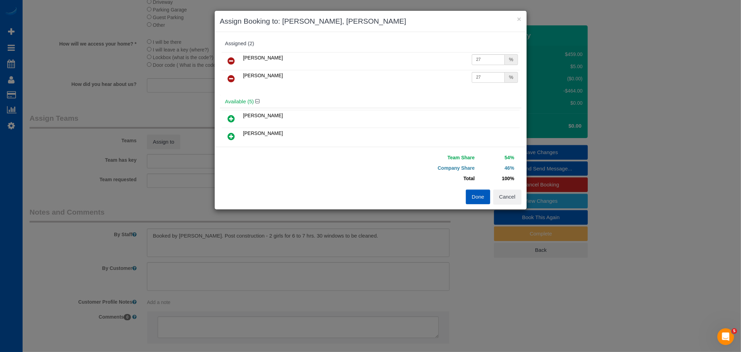
click at [473, 195] on button "Done" at bounding box center [478, 196] width 24 height 15
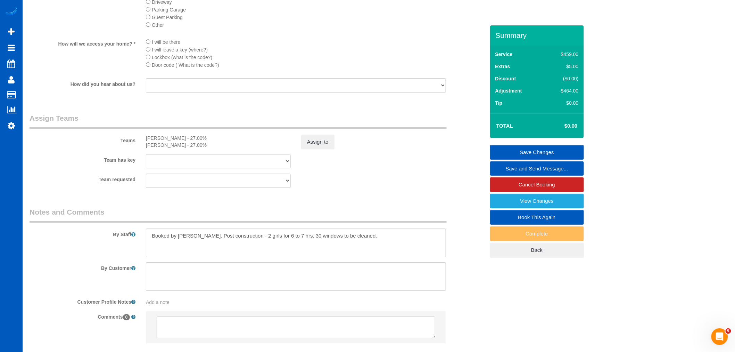
click at [536, 149] on link "Save Changes" at bounding box center [537, 152] width 94 height 15
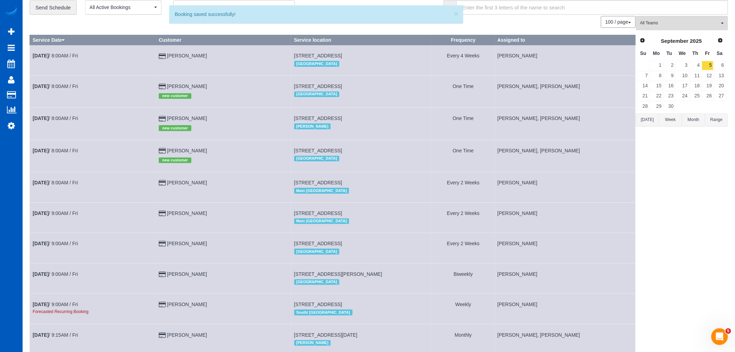
scroll to position [39, 0]
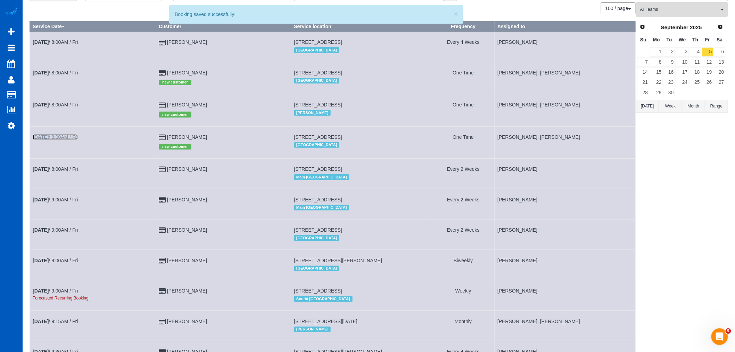
click at [63, 140] on link "Sep 5th / 8:00AM / Fri" at bounding box center [55, 137] width 45 height 6
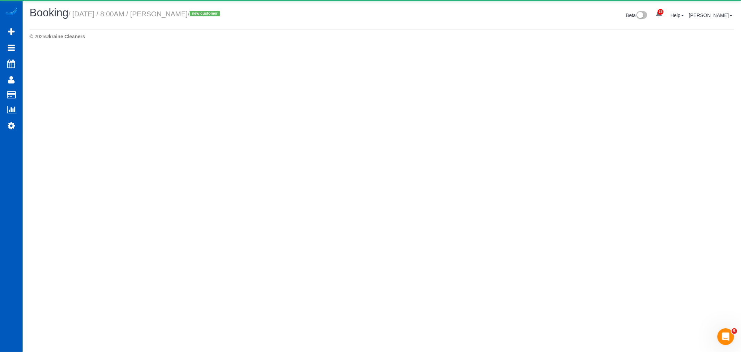
select select "WA"
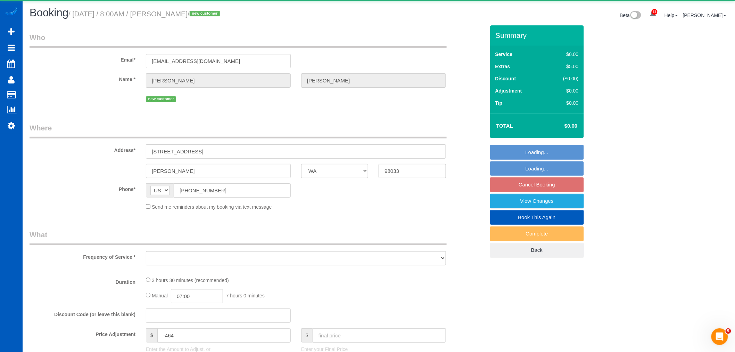
select select "object:13460"
select select "string:fspay-34226f89-d512-4abe-8c2d-34e8c5202e7e"
select select "199"
select select "spot29"
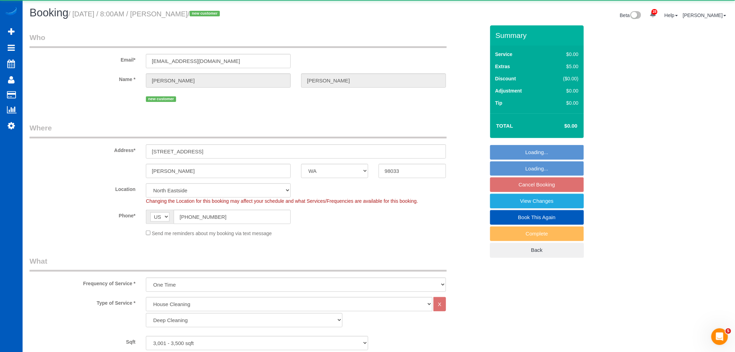
select select "3001"
select select "5"
select select "4"
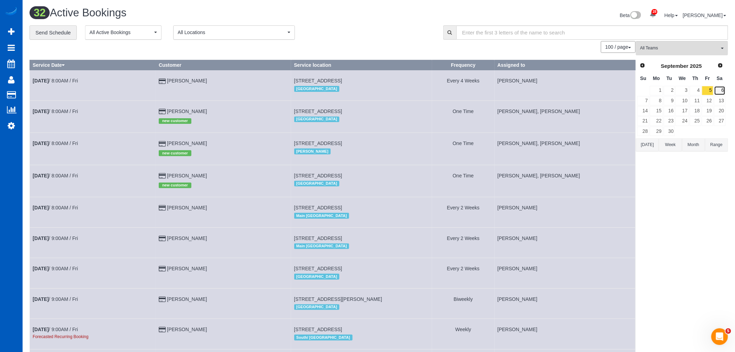
click at [719, 89] on link "6" at bounding box center [719, 90] width 11 height 9
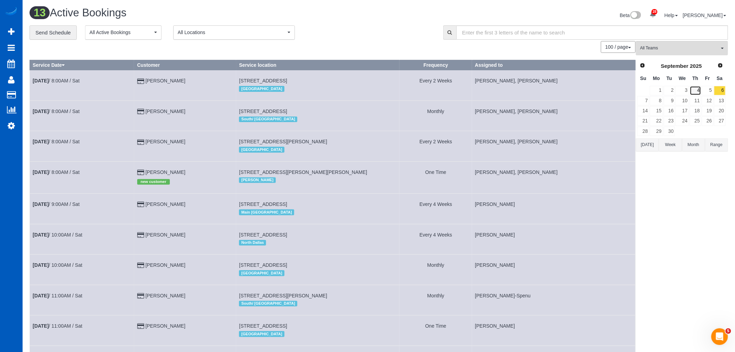
click at [695, 92] on link "4" at bounding box center [695, 90] width 11 height 9
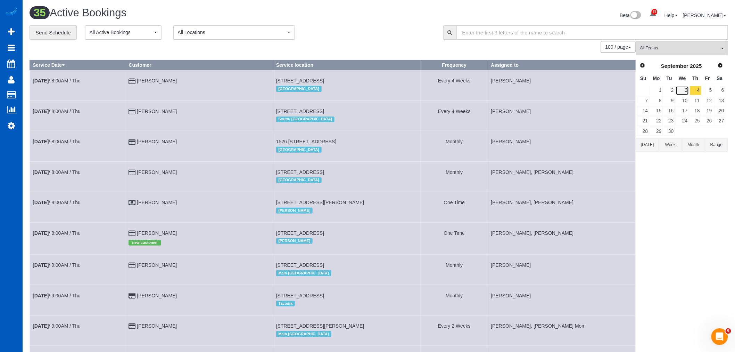
click at [681, 89] on link "3" at bounding box center [682, 90] width 13 height 9
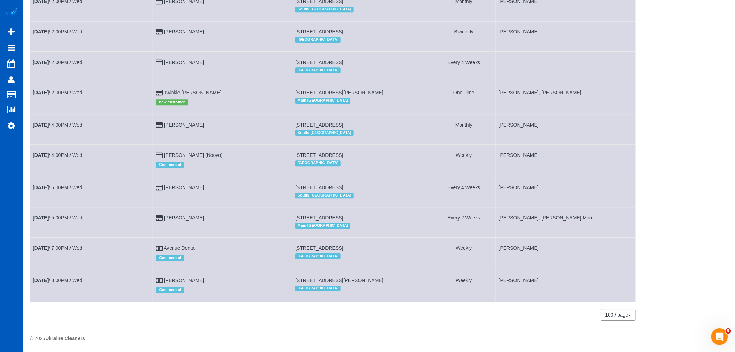
scroll to position [667, 0]
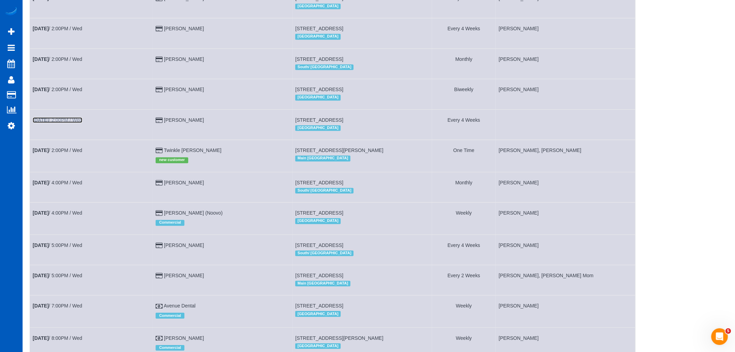
click at [49, 123] on b "Sep 3rd" at bounding box center [41, 120] width 16 height 6
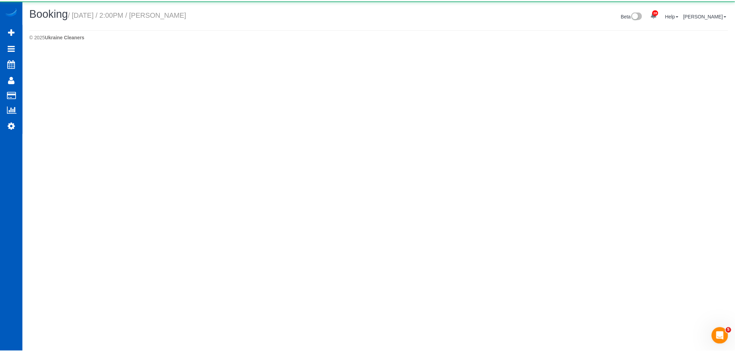
select select "WA"
select select "string:fspay-a357df5f-ee3c-4db3-b8bd-ac8a374918c0"
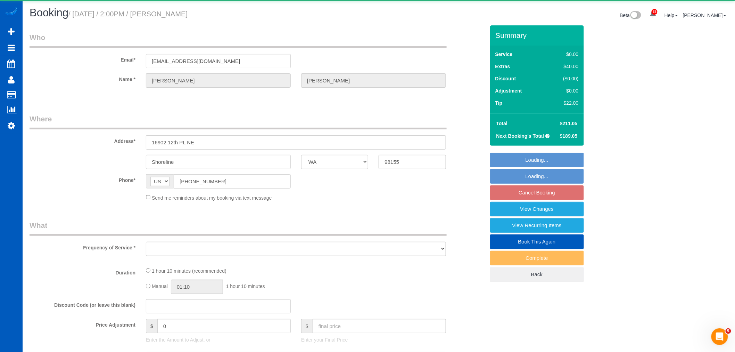
select select "object:16044"
select select "199"
select select "spot44"
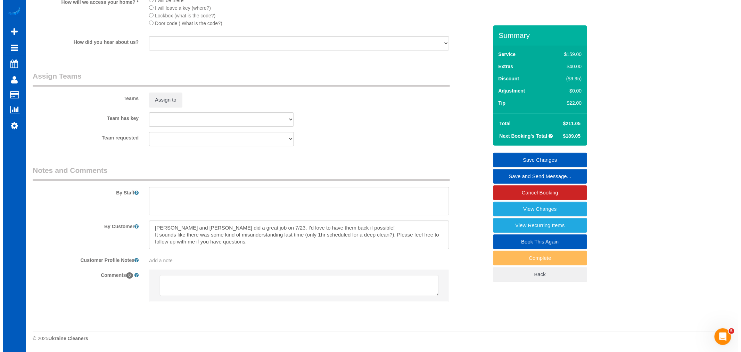
scroll to position [775, 0]
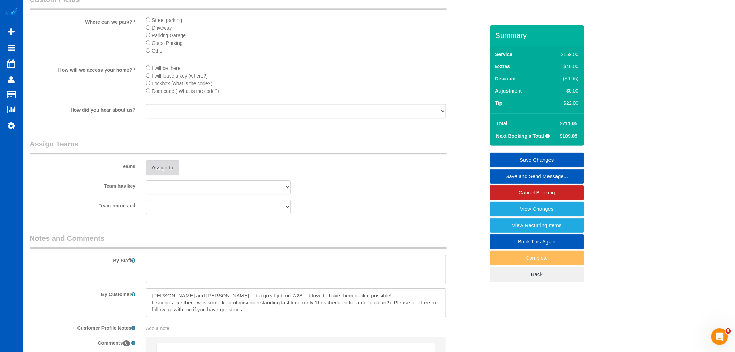
click at [155, 169] on button "Assign to" at bounding box center [162, 167] width 33 height 15
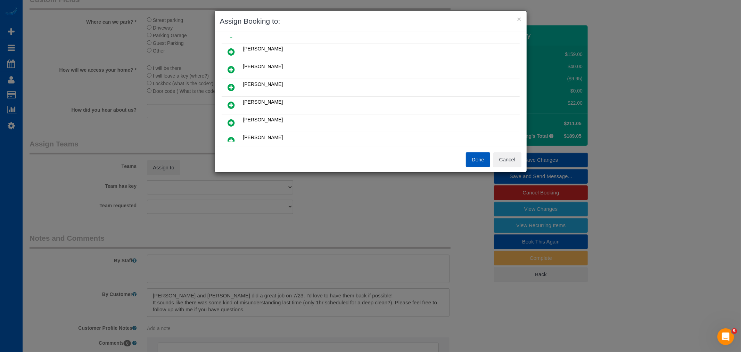
scroll to position [154, 0]
click at [508, 163] on button "Cancel" at bounding box center [507, 159] width 28 height 15
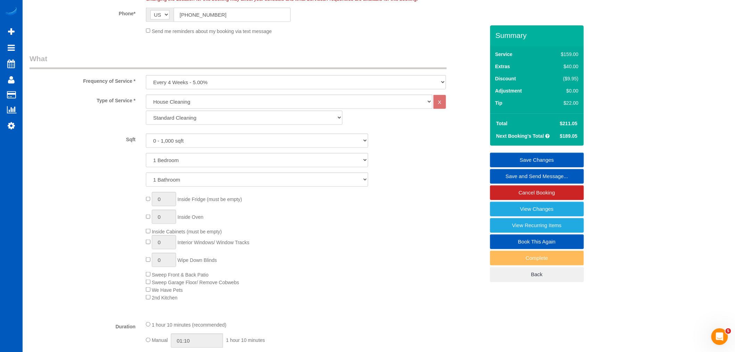
scroll to position [3, 0]
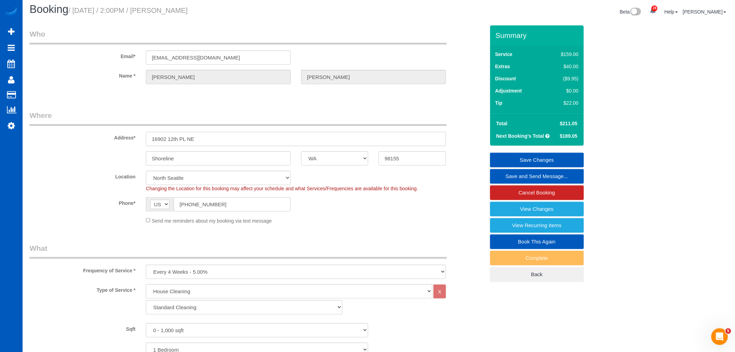
drag, startPoint x: 205, startPoint y: 137, endPoint x: 112, endPoint y: 136, distance: 93.1
click at [112, 136] on div "Address* 16902 12th PL NE" at bounding box center [257, 128] width 466 height 36
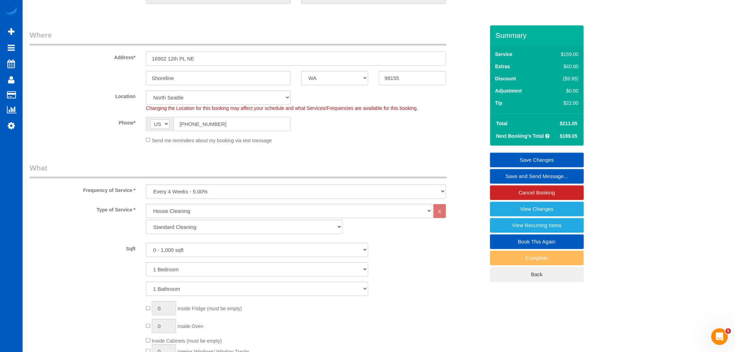
scroll to position [42, 0]
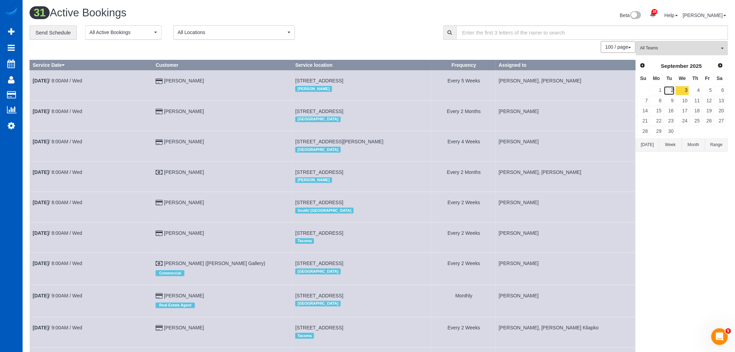
click at [672, 93] on link "2" at bounding box center [669, 90] width 11 height 9
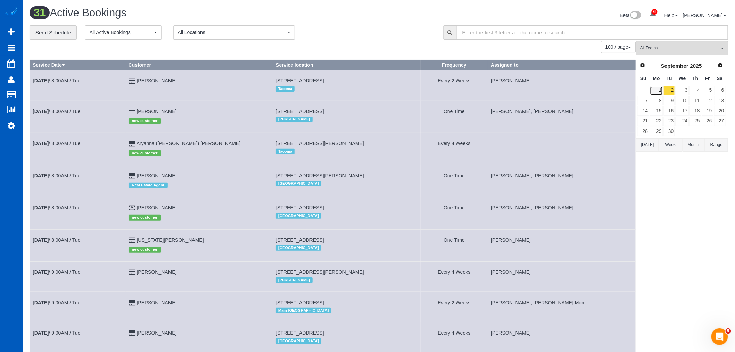
click at [659, 95] on link "1" at bounding box center [656, 90] width 13 height 9
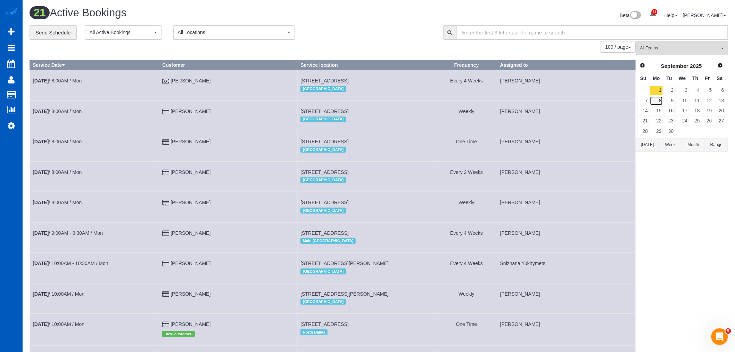
click at [661, 96] on link "8" at bounding box center [656, 100] width 13 height 9
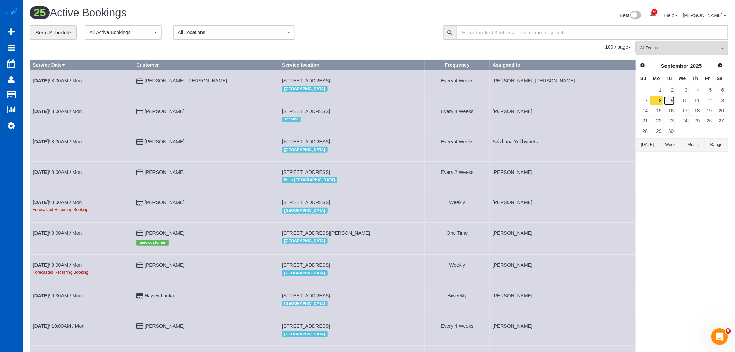
click at [669, 103] on link "9" at bounding box center [669, 100] width 11 height 9
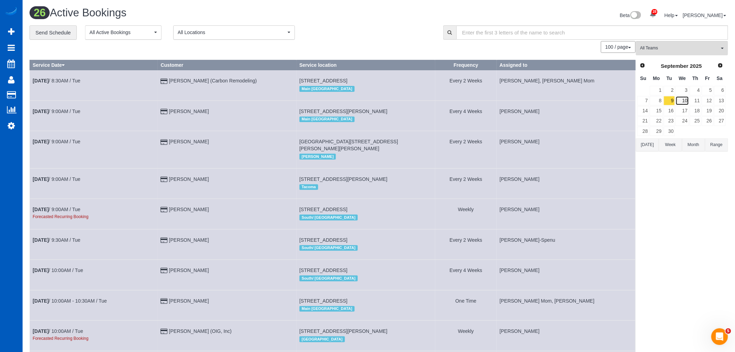
click at [681, 103] on link "10" at bounding box center [682, 100] width 13 height 9
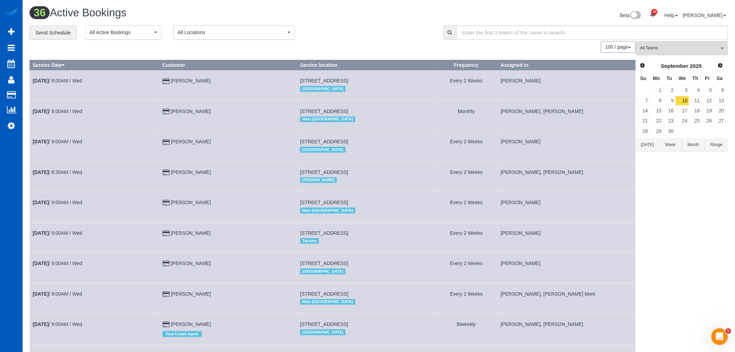
scroll to position [894, 0]
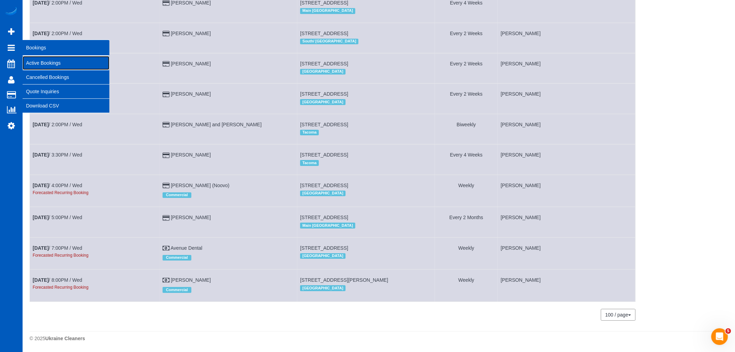
click at [49, 57] on link "Active Bookings" at bounding box center [66, 63] width 87 height 14
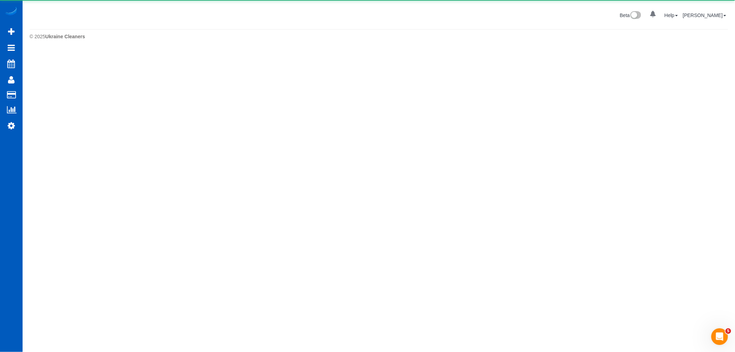
scroll to position [0, 0]
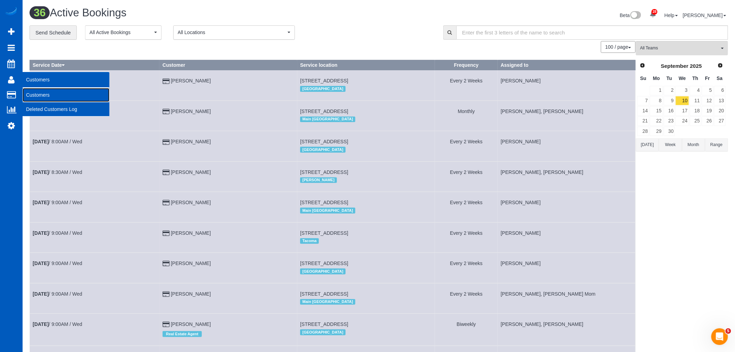
click at [40, 93] on link "Customers" at bounding box center [66, 95] width 87 height 14
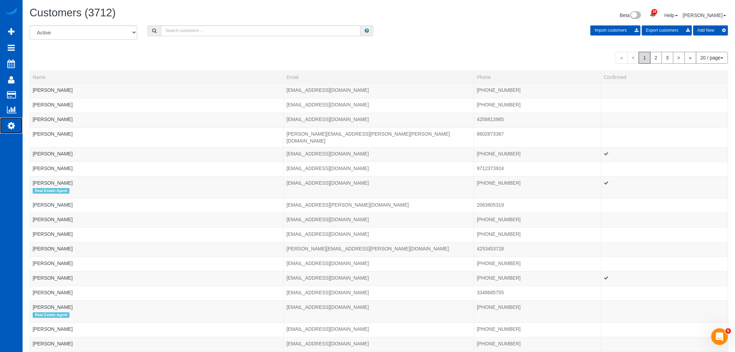
click at [14, 122] on link "Settings" at bounding box center [11, 125] width 23 height 16
select select "1"
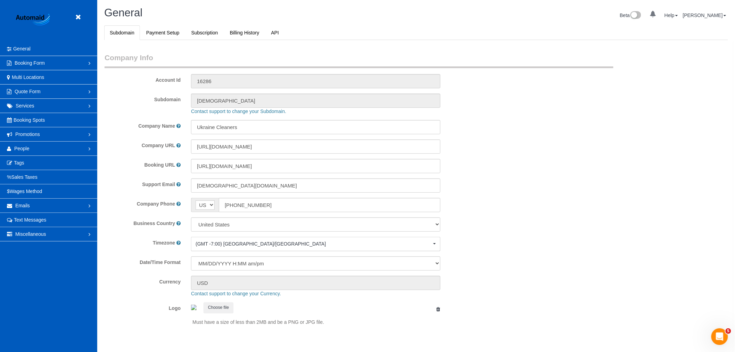
scroll to position [1519, 735]
click at [32, 147] on link "People" at bounding box center [48, 148] width 97 height 14
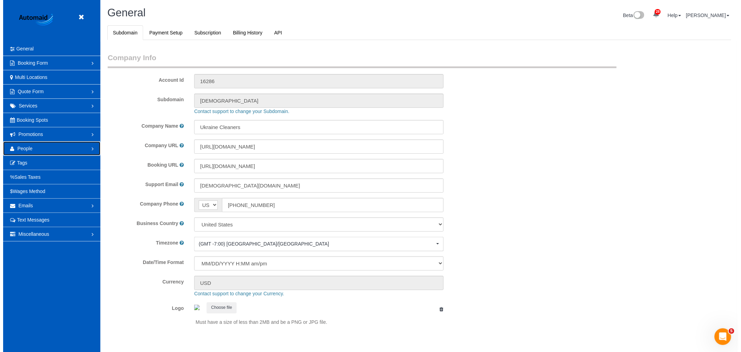
scroll to position [0, 0]
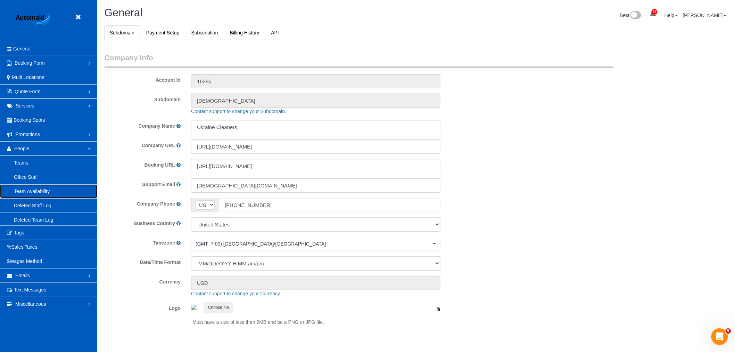
click at [45, 188] on link "Team Availability" at bounding box center [48, 191] width 97 height 14
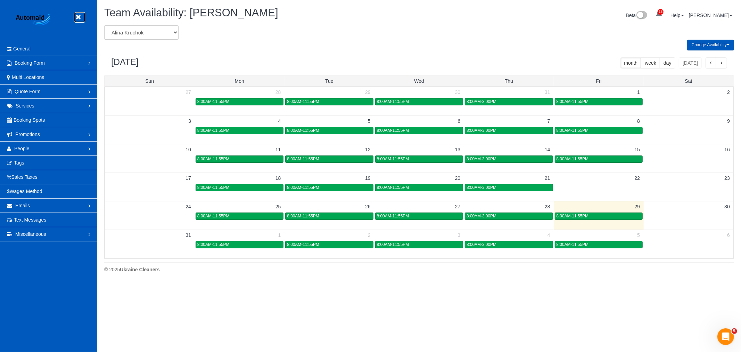
click at [85, 18] on link at bounding box center [80, 17] width 10 height 10
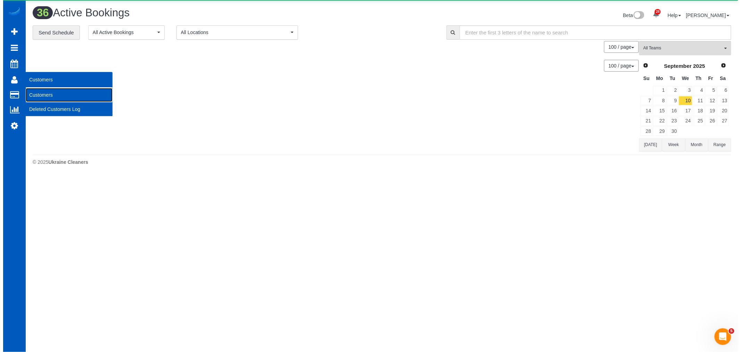
scroll to position [1246, 735]
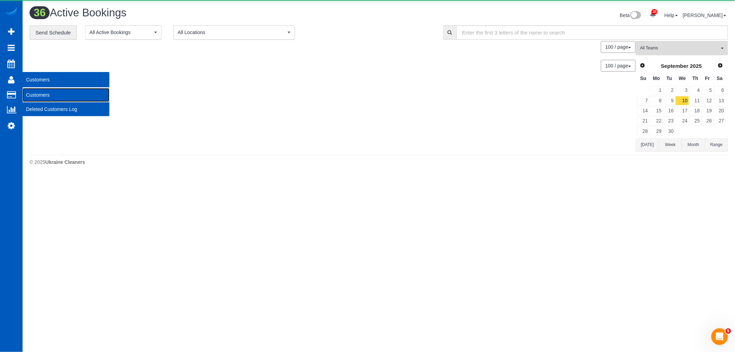
click at [50, 98] on link "Customers" at bounding box center [66, 95] width 87 height 14
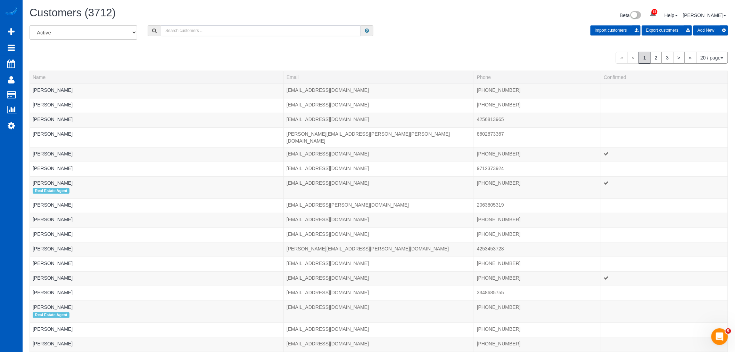
click at [206, 30] on input "text" at bounding box center [261, 30] width 200 height 11
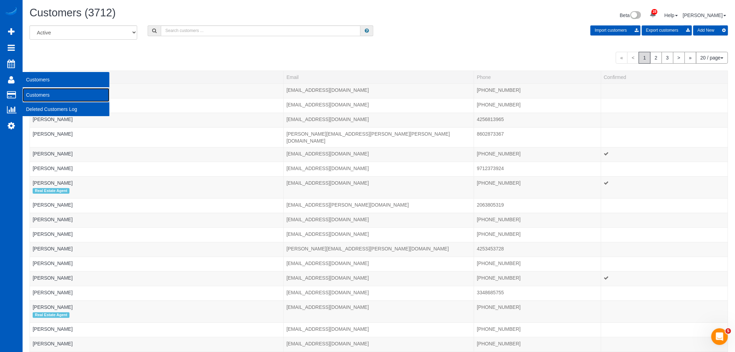
click at [57, 90] on link "Customers" at bounding box center [66, 95] width 87 height 14
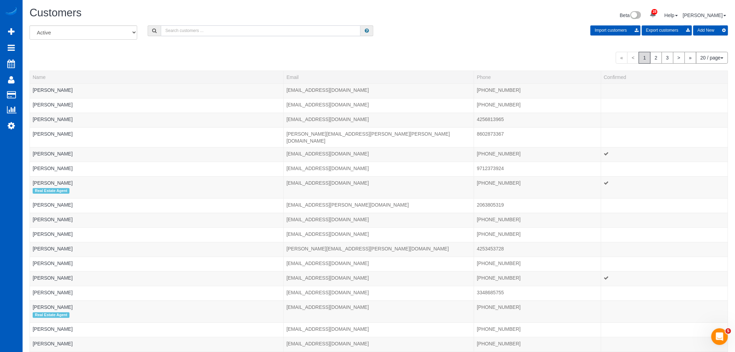
click at [208, 35] on input "text" at bounding box center [261, 30] width 200 height 11
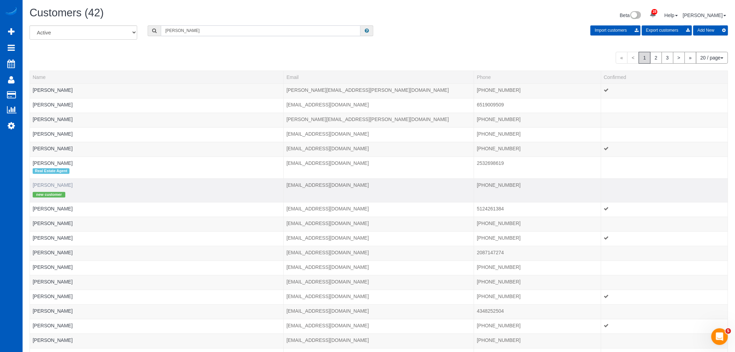
type input "alex"
click at [53, 188] on link "Alex Glasgow" at bounding box center [53, 185] width 40 height 6
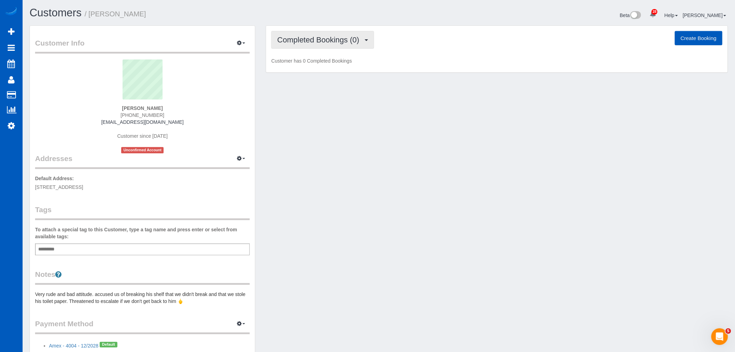
click at [319, 35] on button "Completed Bookings (0)" at bounding box center [322, 40] width 103 height 18
click at [327, 68] on link "Upcoming Bookings (1)" at bounding box center [308, 64] width 72 height 9
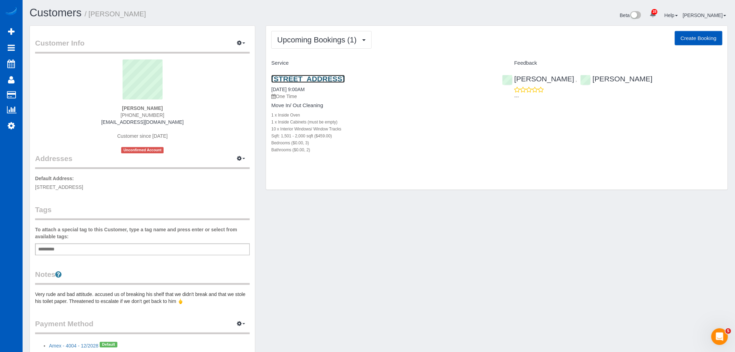
click at [336, 77] on link "2651 E 121st Pl, Thornton, CO 80241" at bounding box center [307, 79] width 73 height 8
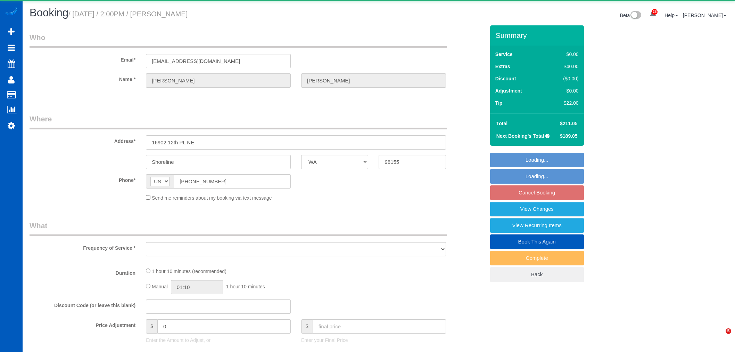
select select "WA"
select select "object:42856"
select select "string:fspay-a357df5f-ee3c-4db3-b8bd-ac8a374918c0"
select select "199"
select select "spot46"
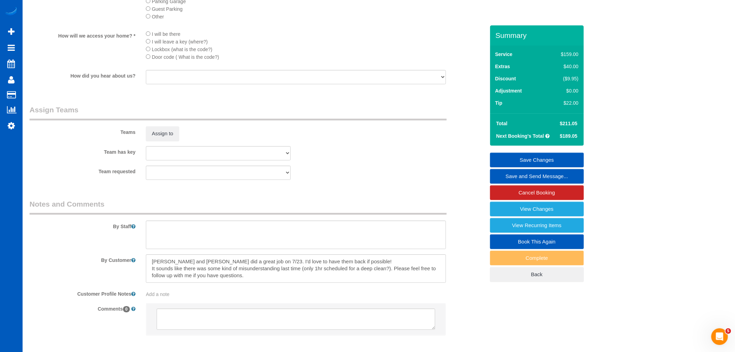
scroll to position [852, 0]
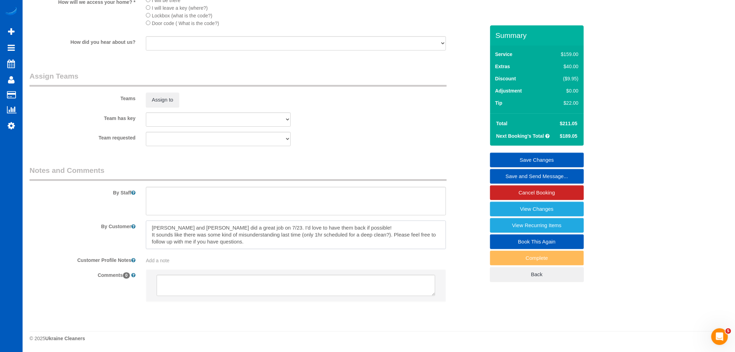
click at [307, 244] on textarea at bounding box center [296, 234] width 300 height 28
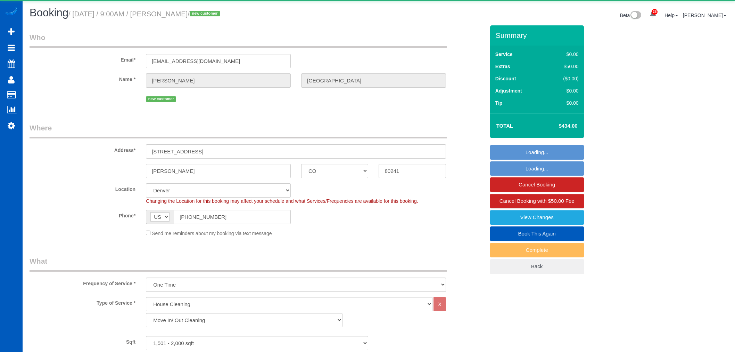
select select "CO"
select select "199"
select select "object:1200"
select select "1501"
select select "3"
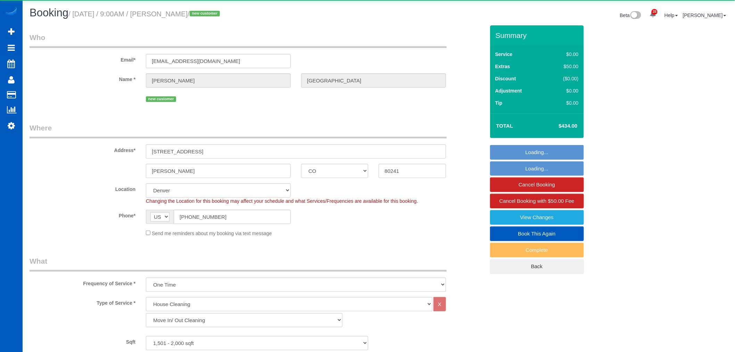
select select "2"
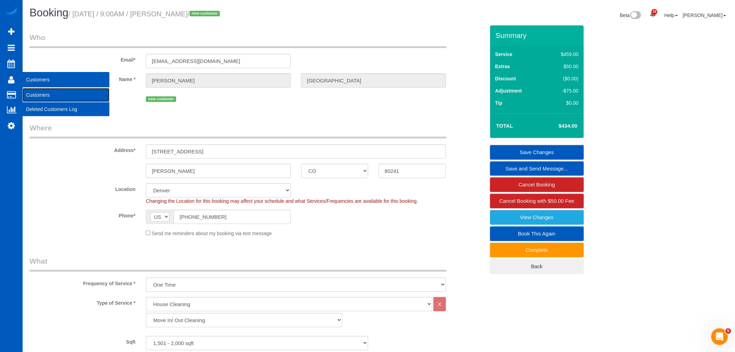
click at [49, 92] on link "Customers" at bounding box center [66, 95] width 87 height 14
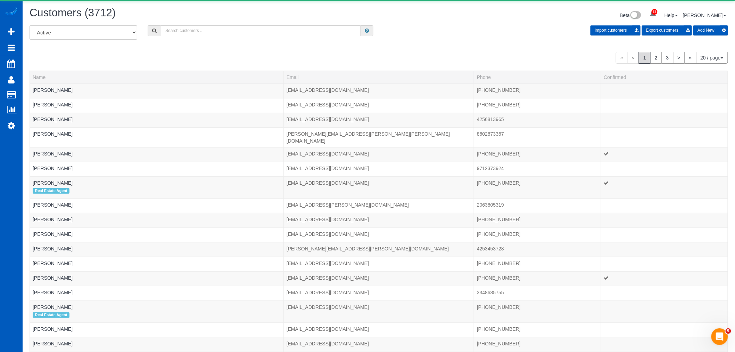
drag, startPoint x: 160, startPoint y: 30, endPoint x: 170, endPoint y: 29, distance: 10.5
click at [161, 30] on div at bounding box center [261, 30] width 226 height 11
click at [170, 30] on input "text" at bounding box center [261, 30] width 200 height 11
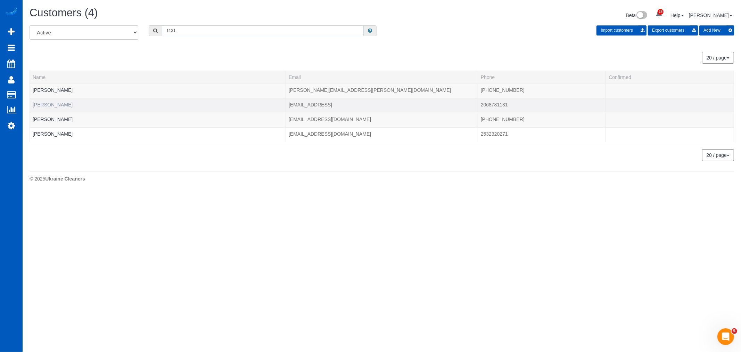
type input "1131"
click at [50, 102] on link "Kathy Stewart" at bounding box center [53, 105] width 40 height 6
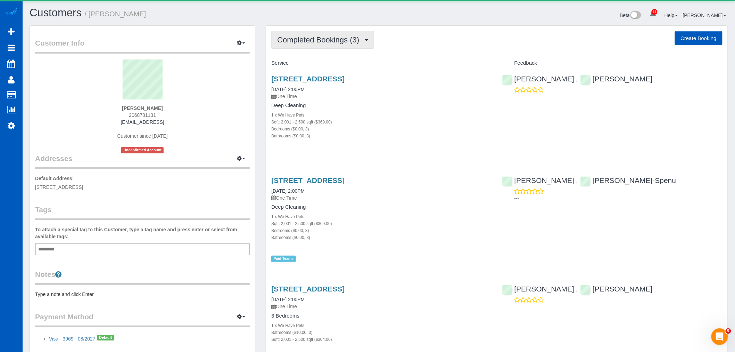
click at [321, 42] on span "Completed Bookings (3)" at bounding box center [319, 39] width 85 height 9
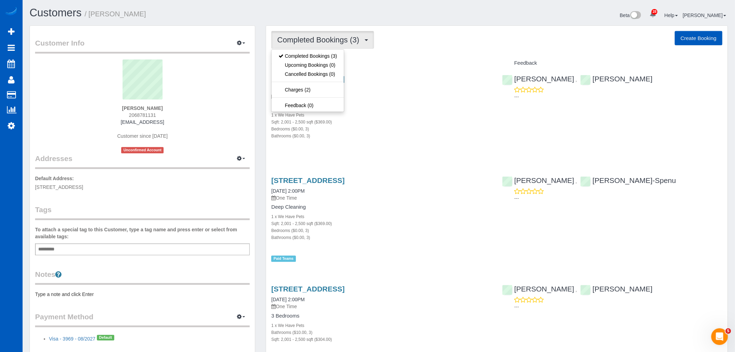
click at [402, 60] on div "Service" at bounding box center [381, 63] width 231 height 12
click at [327, 39] on span "Completed Bookings (3)" at bounding box center [319, 39] width 85 height 9
click at [322, 63] on link "Upcoming Bookings (0)" at bounding box center [308, 64] width 72 height 9
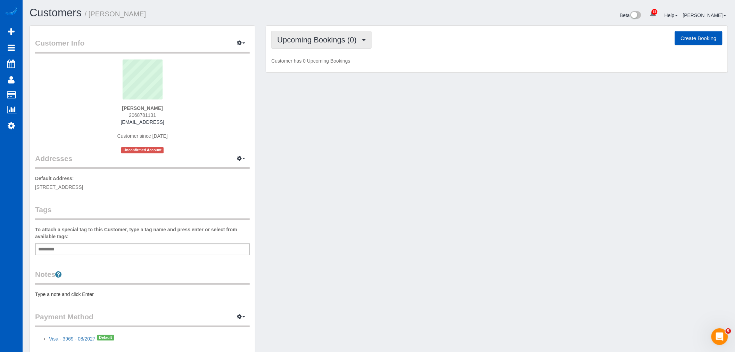
click at [323, 46] on button "Upcoming Bookings (0)" at bounding box center [321, 40] width 100 height 18
click at [321, 64] on link "Upcoming Bookings (0)" at bounding box center [308, 64] width 72 height 9
click at [324, 46] on button "Upcoming Bookings (0)" at bounding box center [321, 40] width 100 height 18
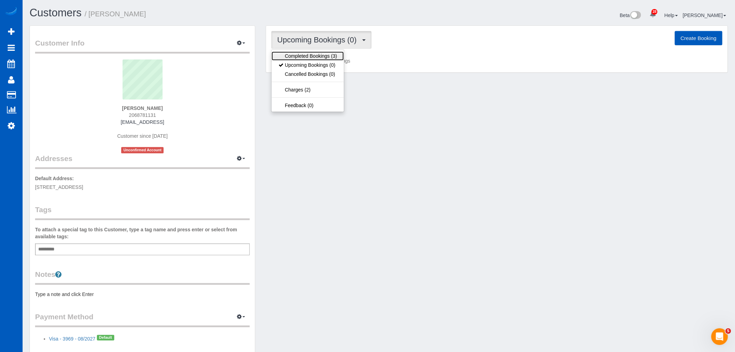
click at [325, 53] on link "Completed Bookings (3)" at bounding box center [308, 55] width 72 height 9
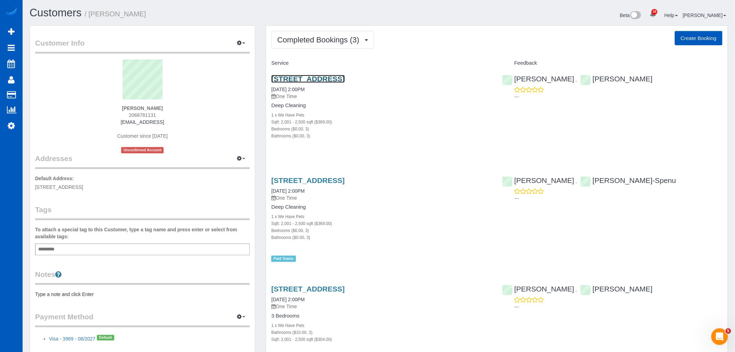
click at [298, 78] on link "19246 34th Ave S, Seatac, WA 98188" at bounding box center [307, 79] width 73 height 8
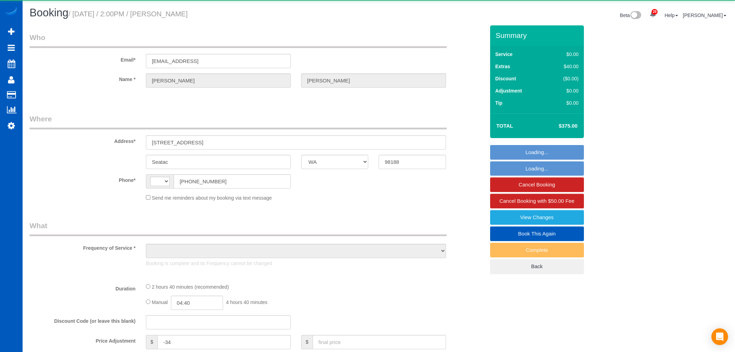
select select "WA"
select select "string:[GEOGRAPHIC_DATA]"
select select "object:1117"
select select "string:fspay-21502495-72bf-489c-9a06-f7a80147e7ed"
select select "199"
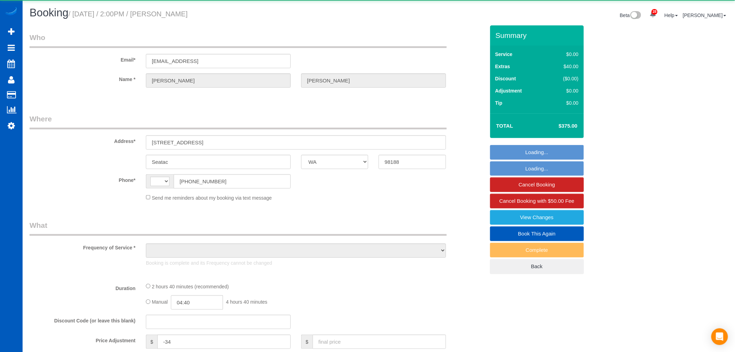
select select "2001"
select select "3"
select select "spot1"
